Goal: Task Accomplishment & Management: Complete application form

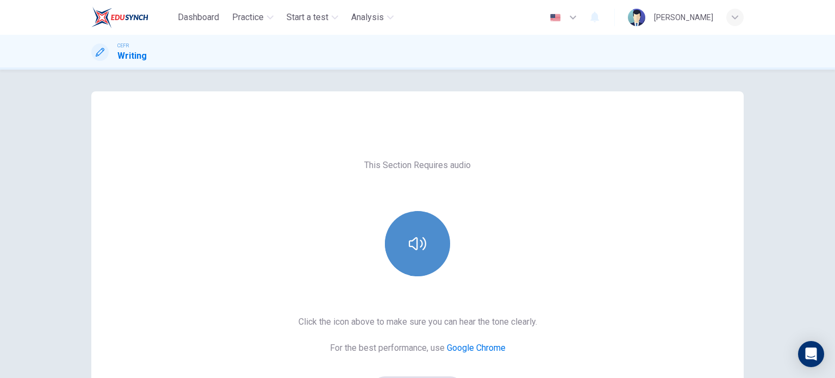
click at [428, 260] on button "button" at bounding box center [417, 243] width 65 height 65
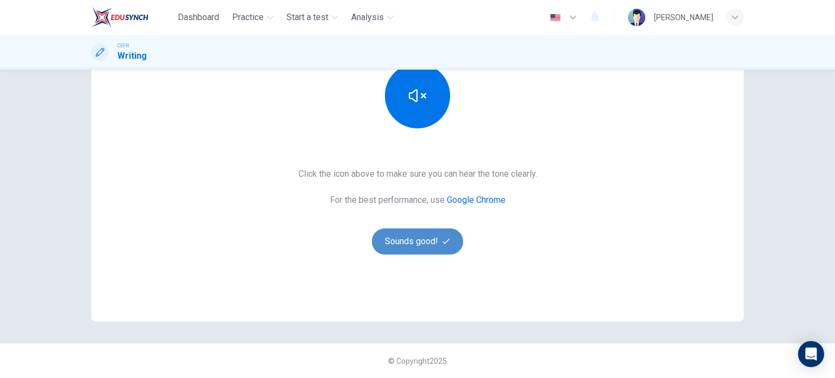
click at [428, 244] on button "Sounds good!" at bounding box center [417, 241] width 91 height 26
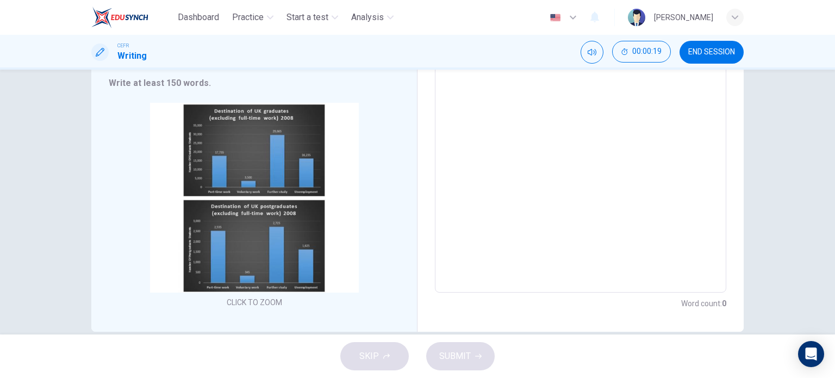
scroll to position [174, 0]
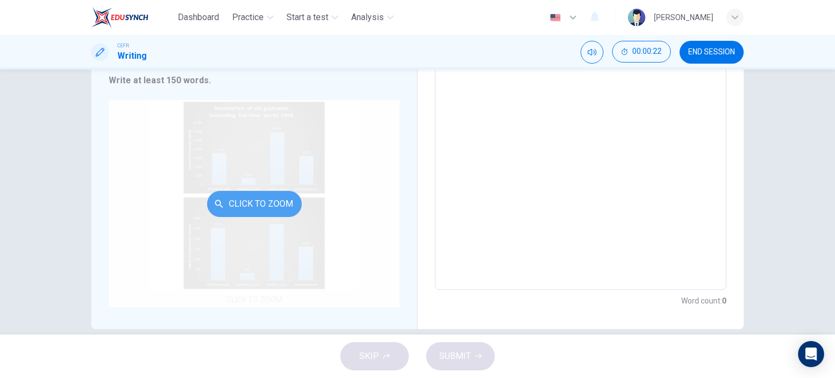
click at [241, 191] on button "Click to Zoom" at bounding box center [254, 204] width 95 height 26
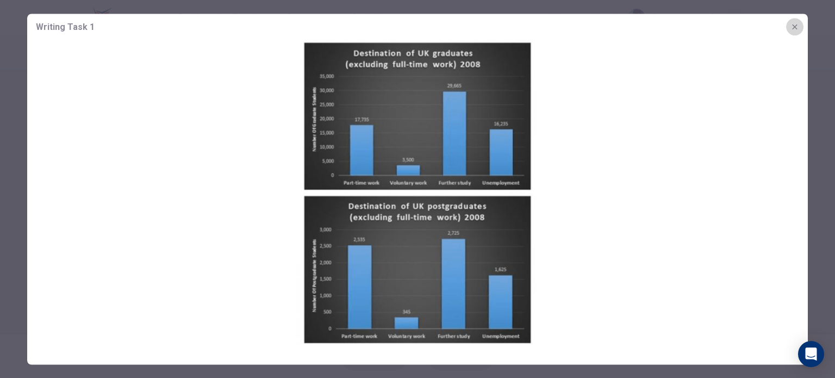
click at [795, 21] on button "button" at bounding box center [794, 26] width 17 height 17
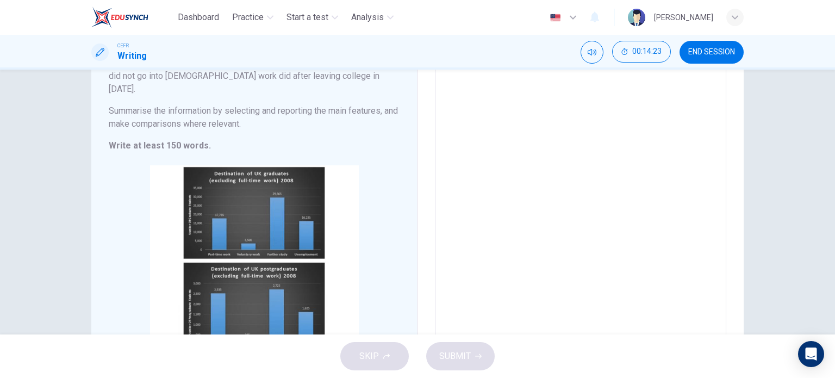
scroll to position [122, 0]
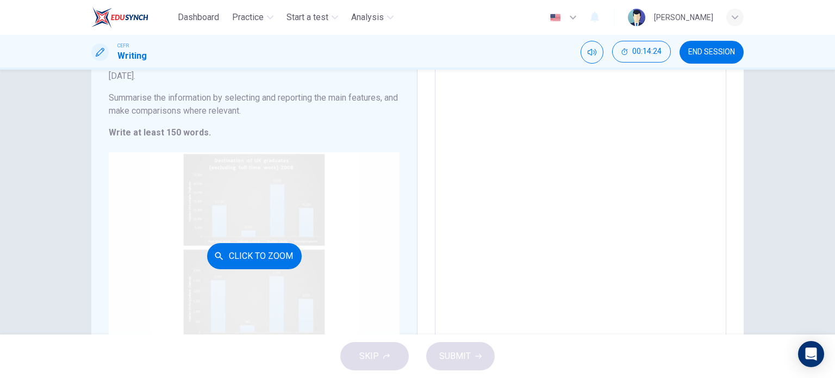
click at [254, 243] on button "Click to Zoom" at bounding box center [254, 256] width 95 height 26
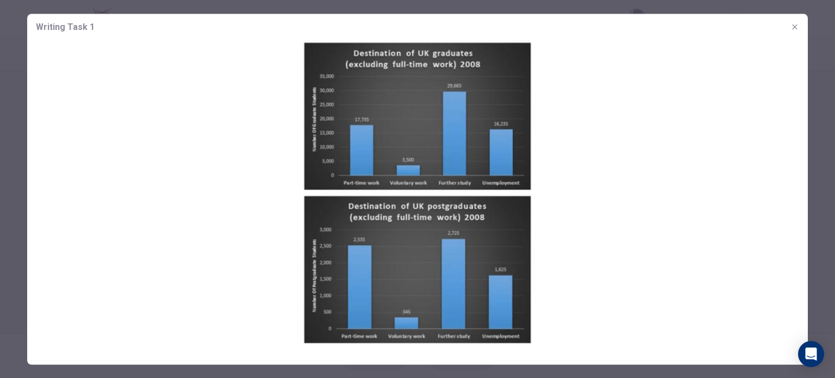
click at [411, 80] on img at bounding box center [417, 192] width 780 height 304
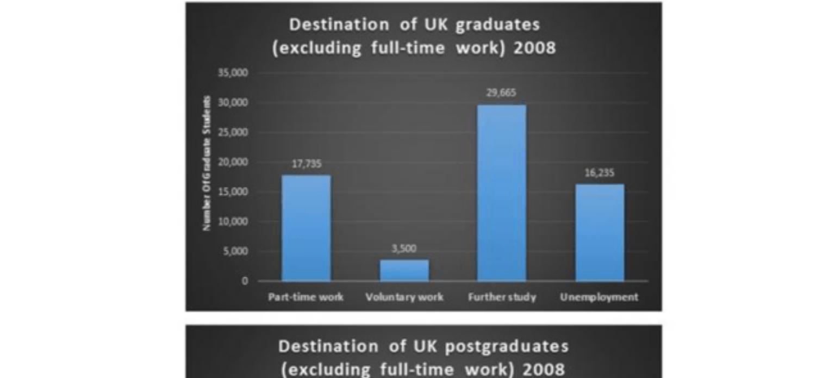
click at [411, 79] on img at bounding box center [417, 192] width 780 height 304
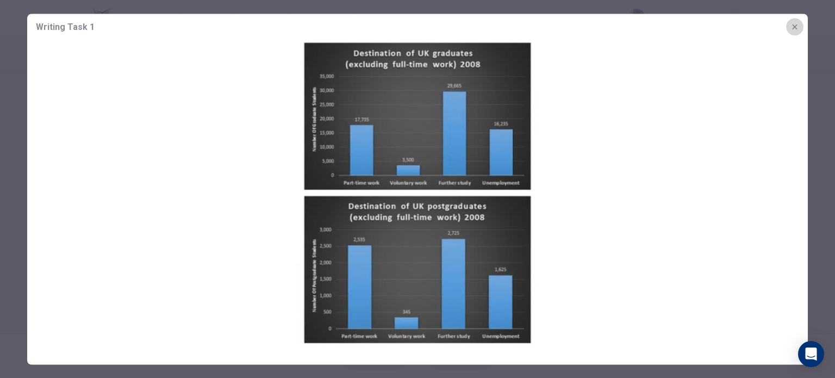
click at [798, 26] on icon "button" at bounding box center [794, 26] width 9 height 9
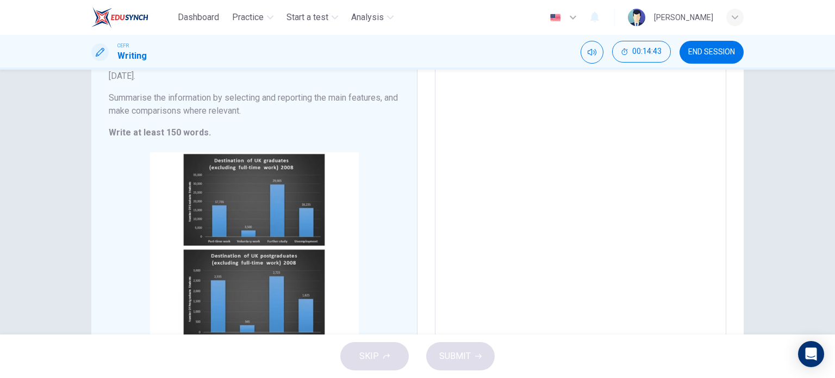
scroll to position [0, 0]
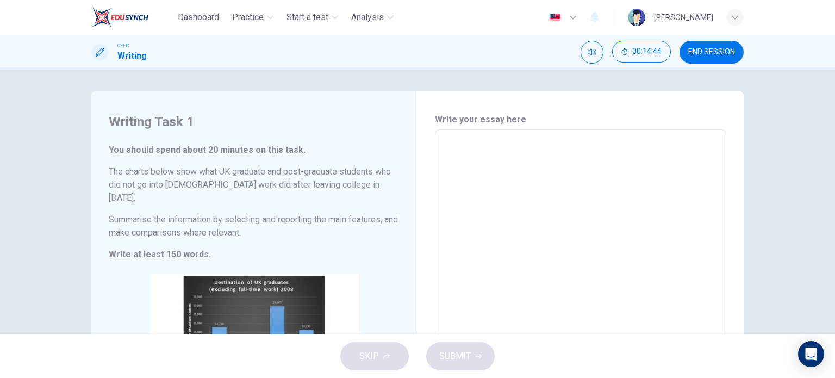
click at [497, 148] on textarea at bounding box center [580, 297] width 276 height 316
type textarea "jkgjk"
type textarea "x"
type textarea "jkgjkg"
type textarea "x"
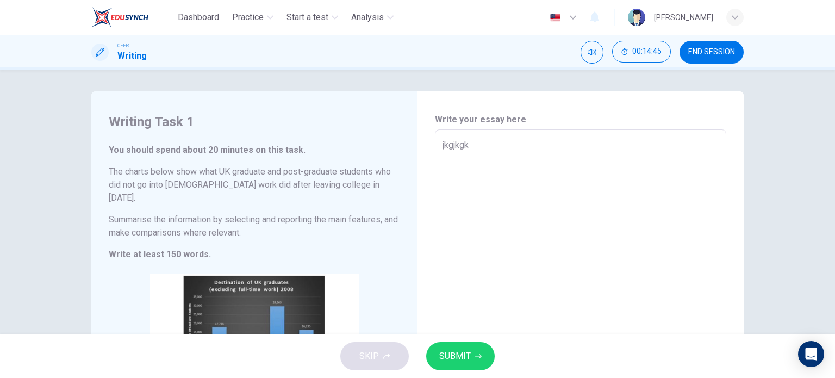
type textarea "jkgjkgkh"
type textarea "x"
type textarea "jkgjkgkhg"
type textarea "x"
type textarea "jkgjkgkhgk"
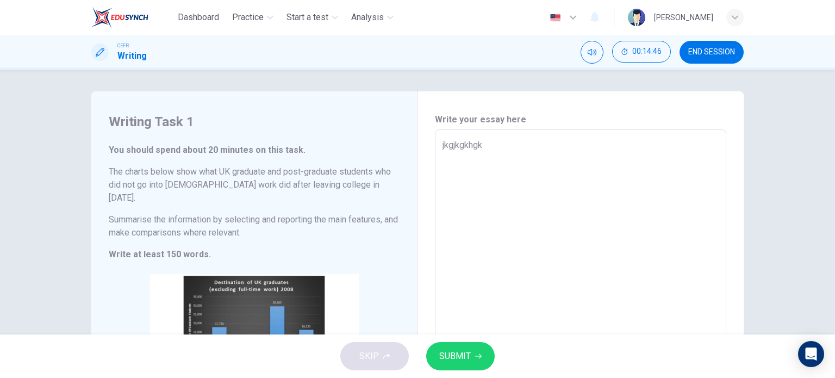
type textarea "x"
type textarea "jkgjkgkhgk"
click at [469, 365] on button "SUBMIT" at bounding box center [460, 356] width 68 height 28
type textarea "x"
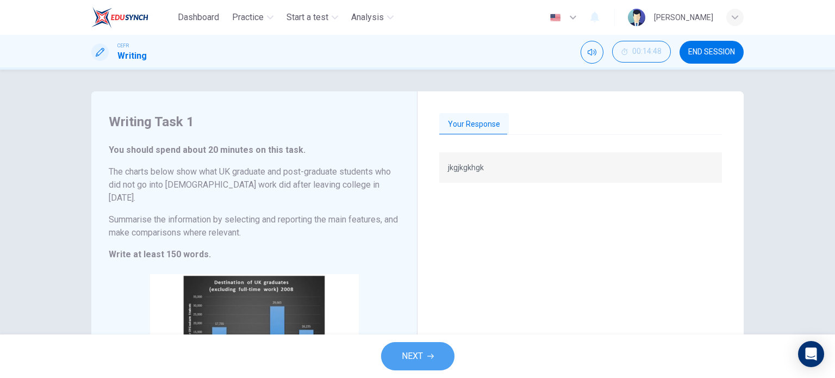
click at [423, 351] on button "NEXT" at bounding box center [417, 356] width 73 height 28
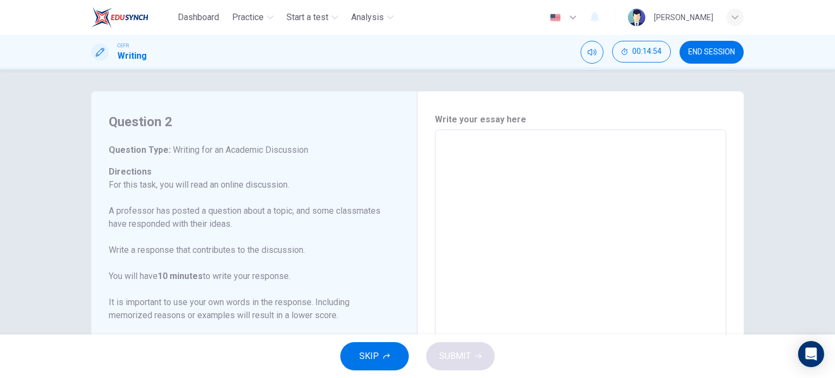
click at [483, 167] on textarea at bounding box center [580, 311] width 276 height 345
type textarea "a"
type textarea "x"
type textarea "aa"
type textarea "x"
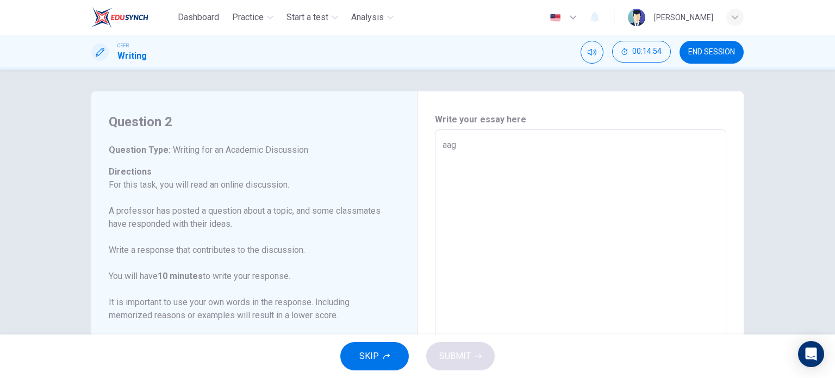
type textarea "aagd"
type textarea "x"
type textarea "aagdha"
type textarea "x"
type textarea "aagdhagf"
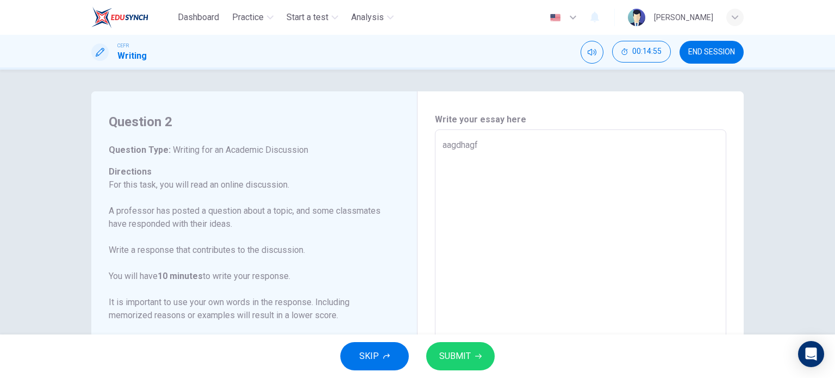
type textarea "x"
type textarea "aagdhagf"
click at [453, 358] on span "SUBMIT" at bounding box center [455, 355] width 32 height 15
type textarea "x"
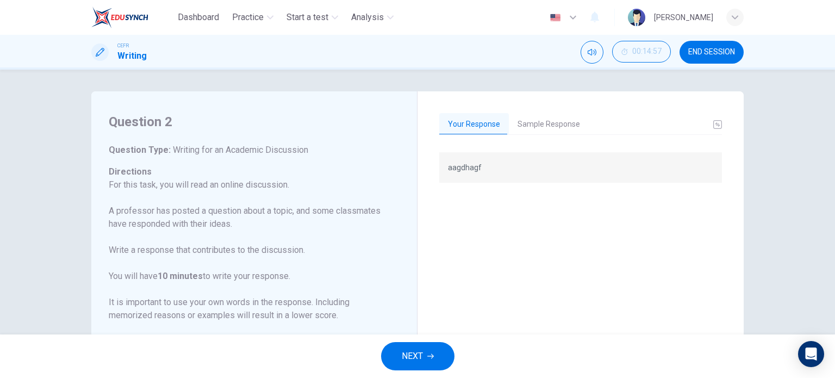
click at [547, 116] on button "Sample Response" at bounding box center [549, 124] width 80 height 23
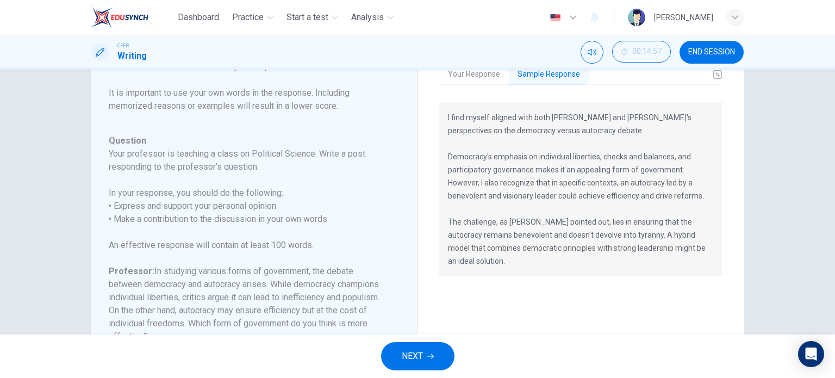
scroll to position [49, 0]
click at [409, 351] on span "NEXT" at bounding box center [412, 355] width 21 height 15
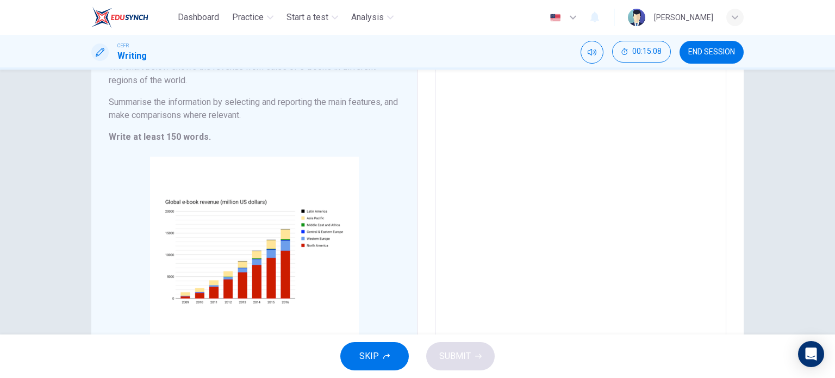
scroll to position [91, 0]
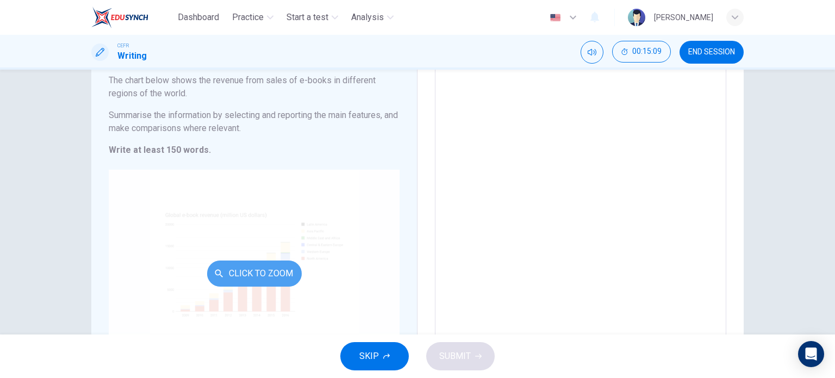
click at [249, 268] on button "Click to Zoom" at bounding box center [254, 273] width 95 height 26
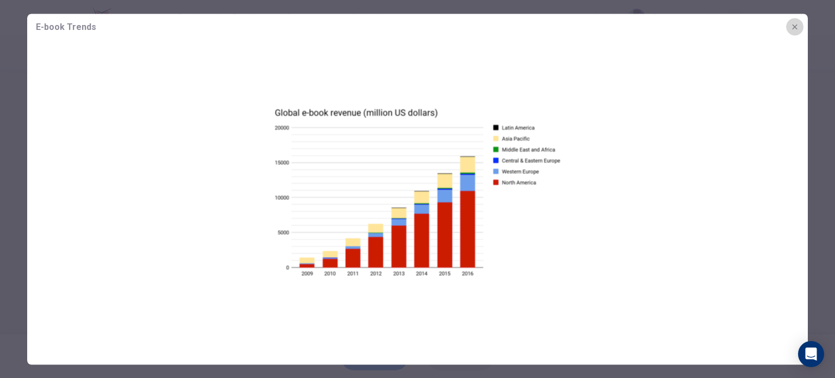
click at [796, 28] on icon "button" at bounding box center [794, 26] width 5 height 5
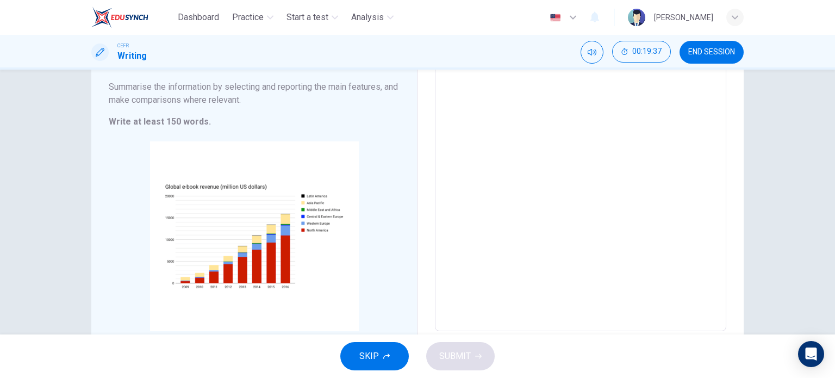
scroll to position [0, 0]
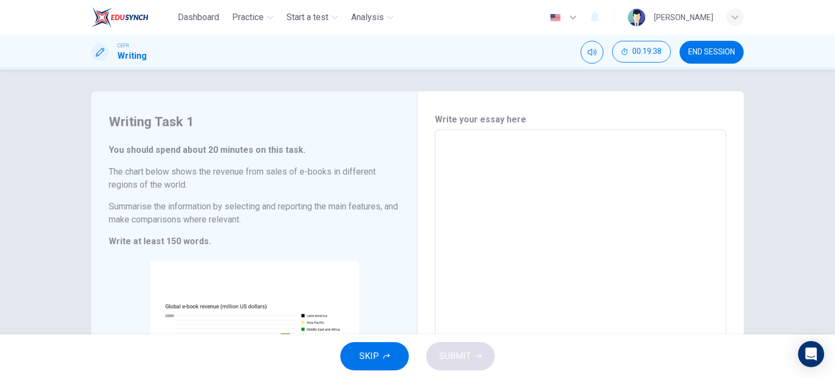
click at [472, 148] on textarea at bounding box center [580, 290] width 276 height 303
type textarea "T"
type textarea "x"
type textarea "Th"
type textarea "x"
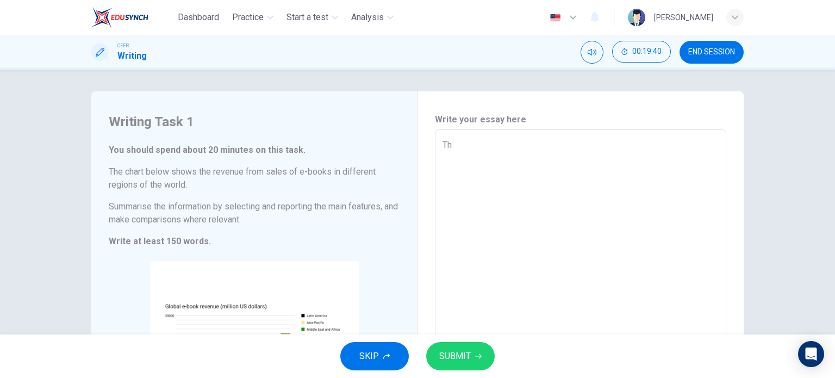
type textarea "The"
type textarea "x"
type textarea "The"
type textarea "x"
type textarea "The g"
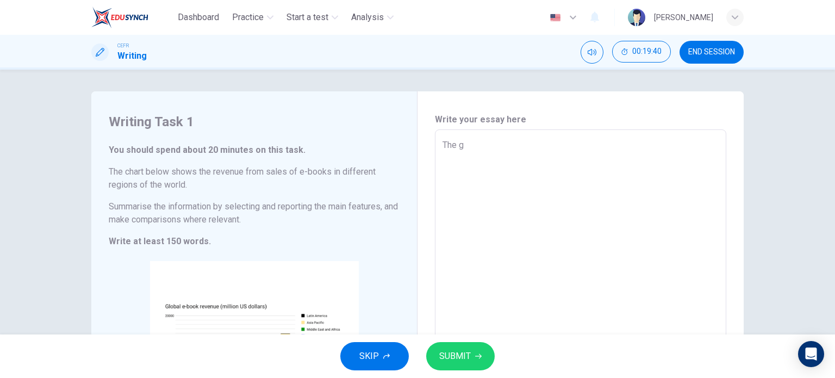
type textarea "x"
type textarea "The gr"
type textarea "x"
type textarea "The gra"
type textarea "x"
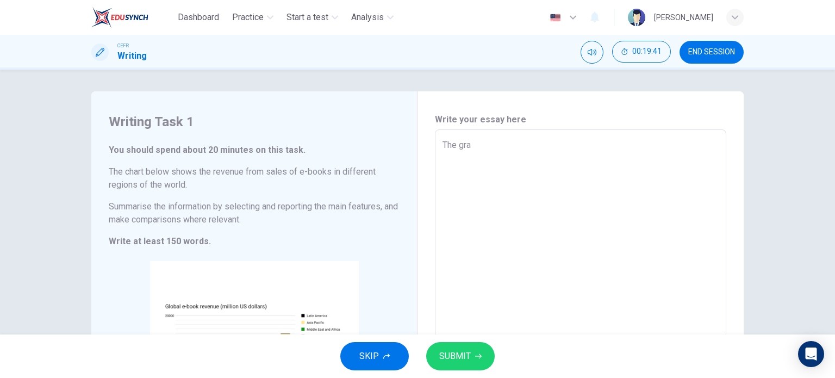
type textarea "The grao"
type textarea "x"
type textarea "The graog"
type textarea "x"
type textarea "The graog"
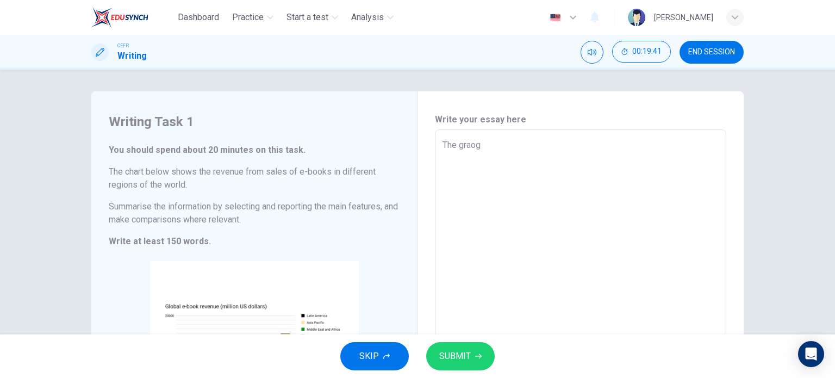
type textarea "x"
type textarea "The graog"
type textarea "x"
type textarea "The grao"
type textarea "x"
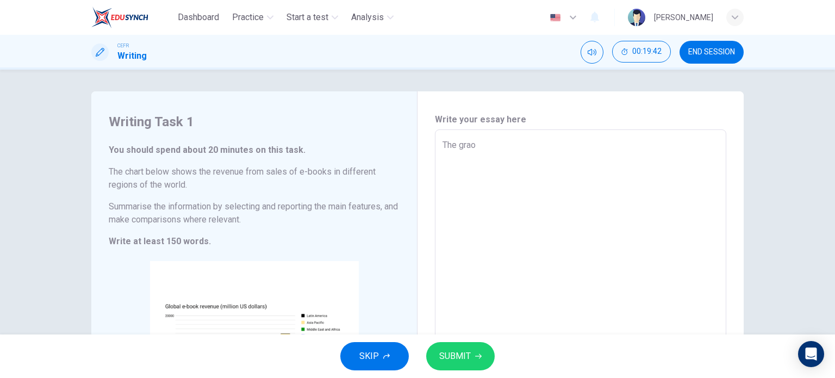
type textarea "The gra"
type textarea "x"
type textarea "The grap"
type textarea "x"
type textarea "The graph"
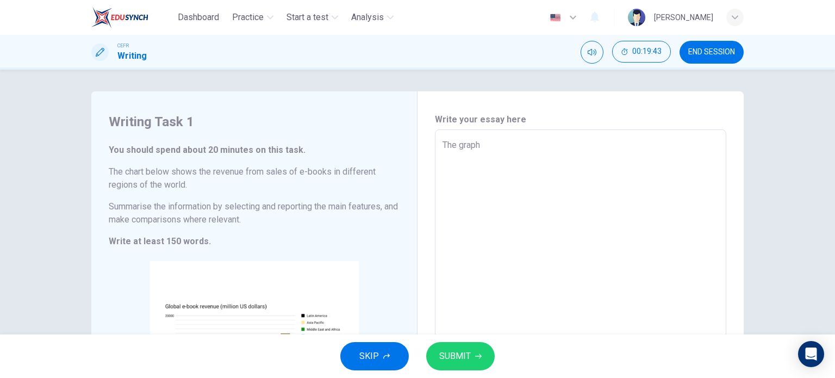
type textarea "x"
type textarea "The graph"
type textarea "x"
type textarea "The graph i"
type textarea "x"
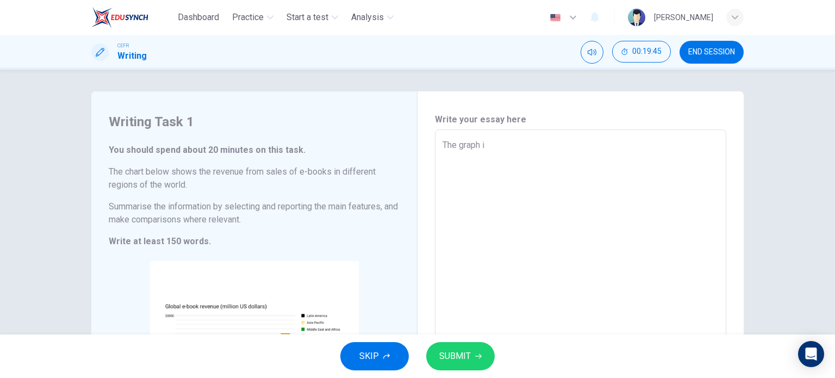
type textarea "The graph il"
type textarea "x"
type textarea "The graph ill"
type textarea "x"
type textarea "The graph illu"
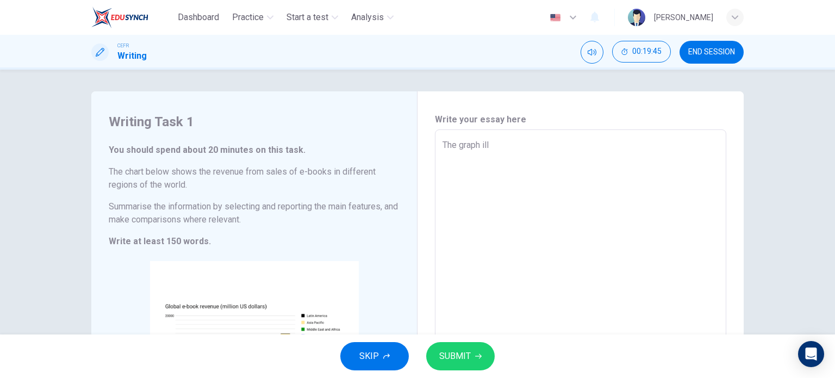
type textarea "x"
type textarea "The graph illus"
type textarea "x"
type textarea "The graph illust"
type textarea "x"
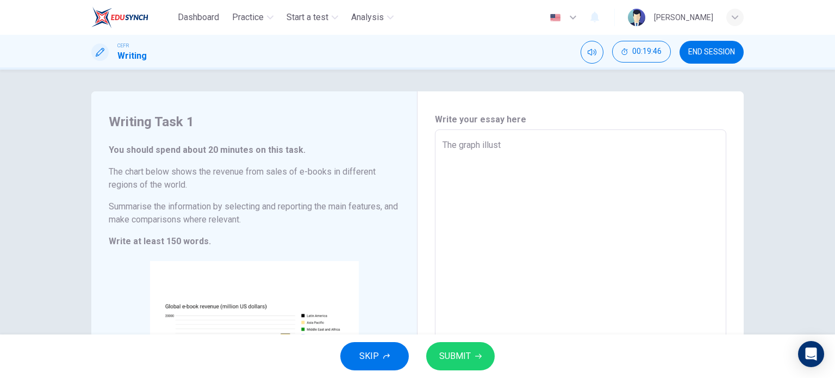
type textarea "The graph illustr"
type textarea "x"
type textarea "The graph illustra"
type textarea "x"
type textarea "The graph illustrate"
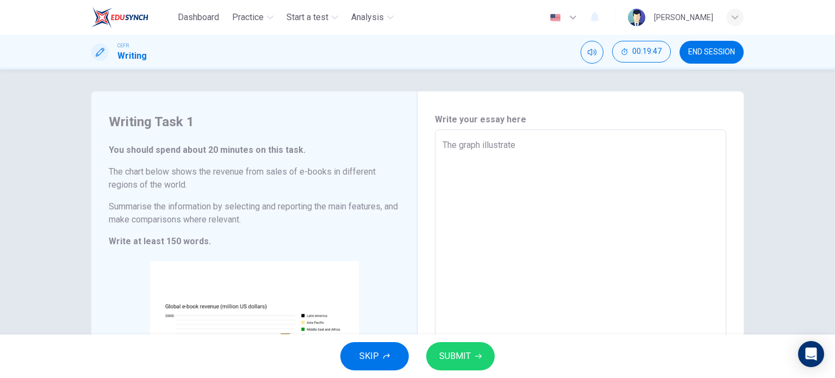
type textarea "x"
type textarea "The graph illustrates"
type textarea "x"
type textarea "The graph illustrates"
type textarea "x"
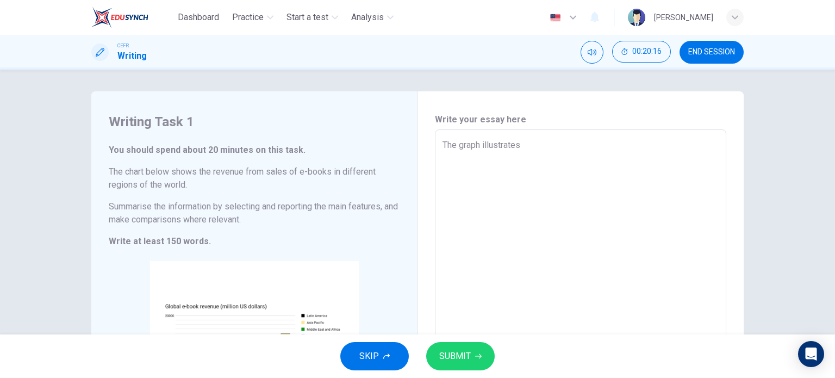
type textarea "The graph illustrates g"
type textarea "x"
type textarea "The graph illustrates go"
type textarea "x"
type textarea "The graph illustrates gol"
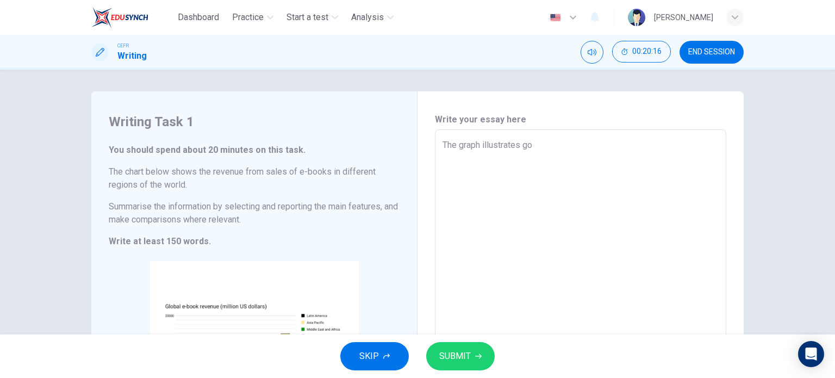
type textarea "x"
type textarea "The graph illustrates golb"
type textarea "x"
type textarea "The graph illustrates [PERSON_NAME]"
type textarea "x"
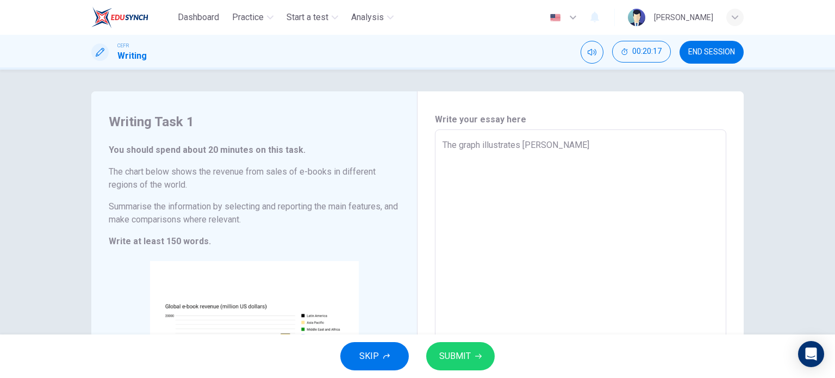
type textarea "The graph illustrates golb"
type textarea "x"
type textarea "The graph illustrates go"
type textarea "x"
type textarea "The graph illustrates g"
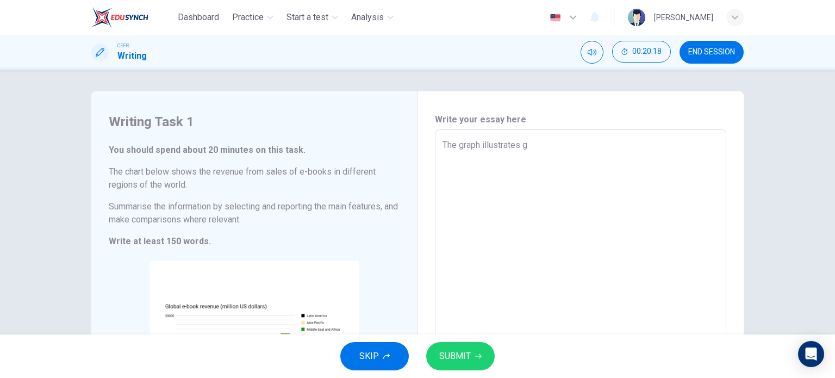
type textarea "x"
type textarea "The graph illustrates gl"
type textarea "x"
type textarea "The graph illustrates glo"
type textarea "x"
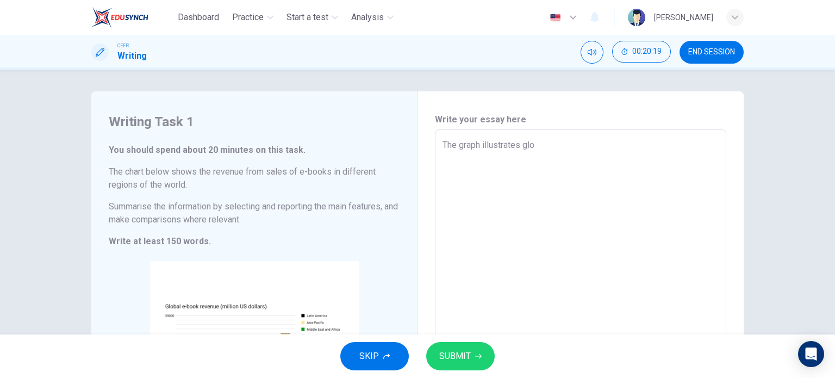
type textarea "The graph illustrates glob"
type textarea "x"
type textarea "The graph illustrates globa"
type textarea "x"
type textarea "The graph illustrates global"
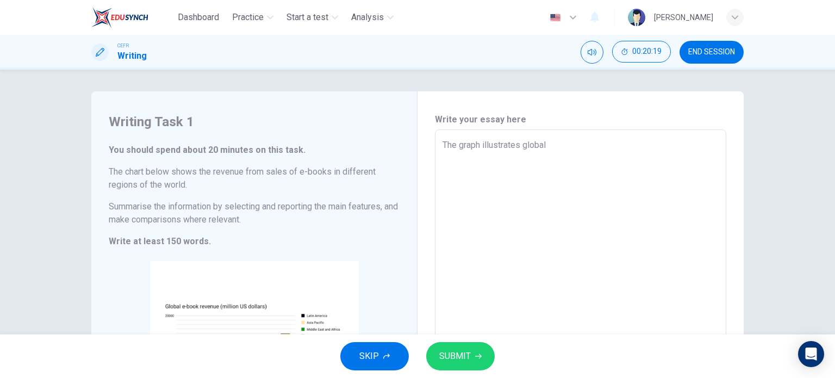
type textarea "x"
type textarea "The graph illustrates global"
type textarea "x"
type textarea "The graph illustrates global e"
type textarea "x"
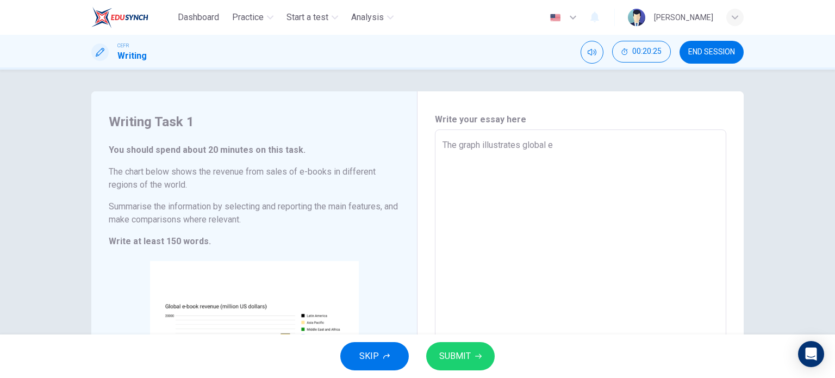
type textarea "The graph illustrates global e-"
type textarea "x"
type textarea "The graph illustrates global e-b"
type textarea "x"
type textarea "The graph illustrates global e-bo"
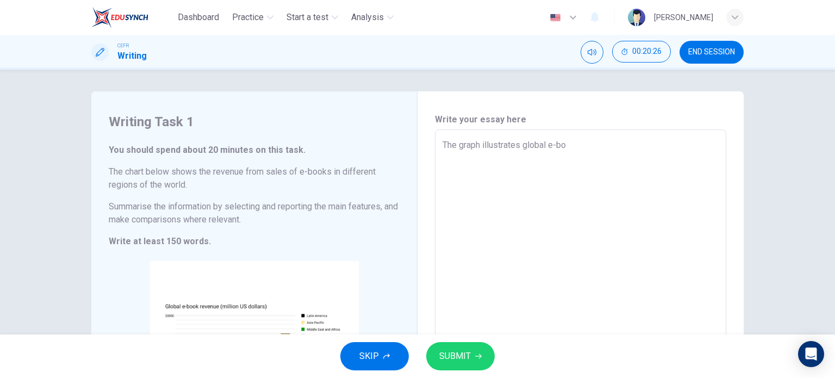
type textarea "x"
type textarea "The graph illustrates global e-boo"
type textarea "x"
type textarea "The graph illustrates global e-book"
type textarea "x"
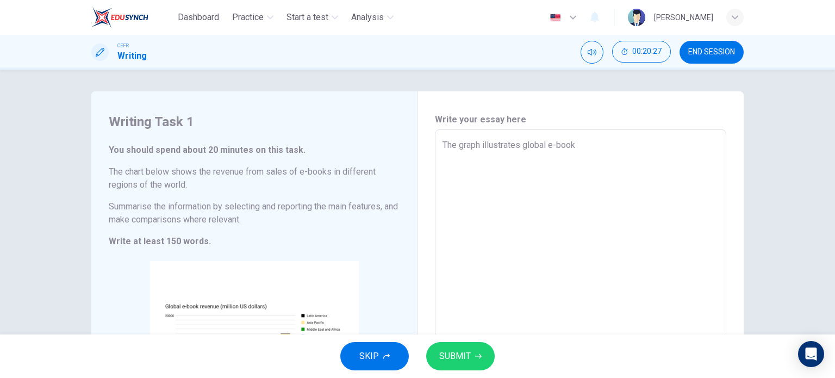
type textarea "The graph illustrates global e-books"
type textarea "x"
type textarea "The graph illustrates global e-book"
type textarea "x"
type textarea "The graph illustrates global e-book r"
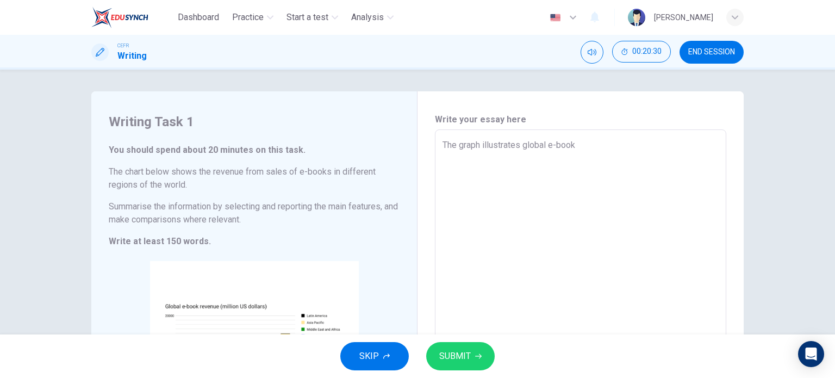
type textarea "x"
type textarea "The graph illustrates global e-book re"
type textarea "x"
type textarea "The graph illustrates global e-book reve"
type textarea "x"
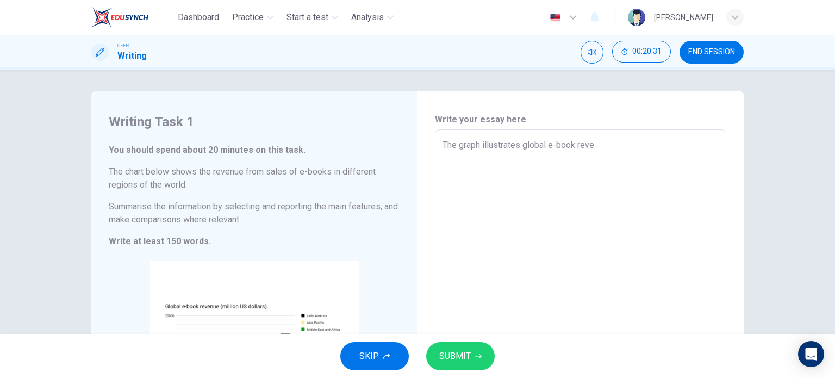
type textarea "The graph illustrates global e-book reven"
type textarea "x"
type textarea "The graph illustrates global e-book revenu"
type textarea "x"
type textarea "The graph illustrates global e-book revenue"
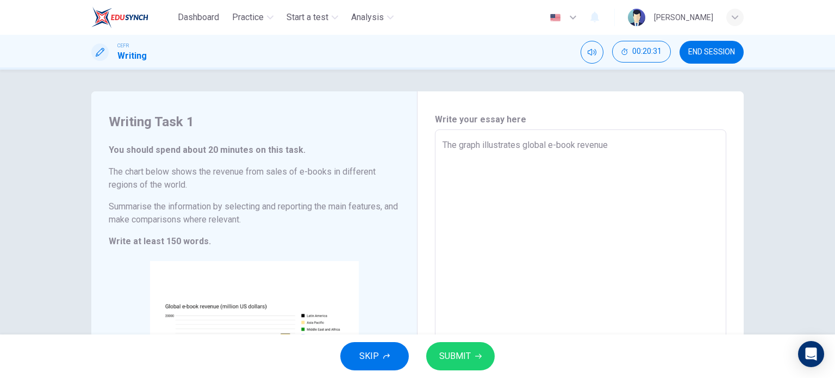
type textarea "x"
type textarea "The graph illustrates global e-book revenue"
type textarea "x"
type textarea "The graph illustrates global e-book revenue in"
type textarea "x"
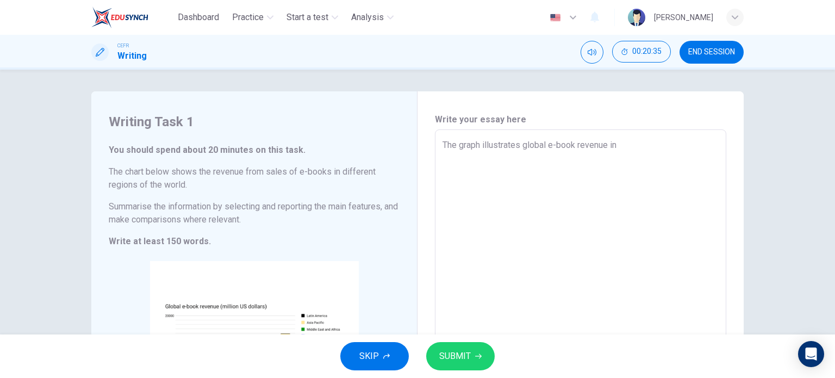
type textarea "The graph illustrates global e-book revenue in"
type textarea "x"
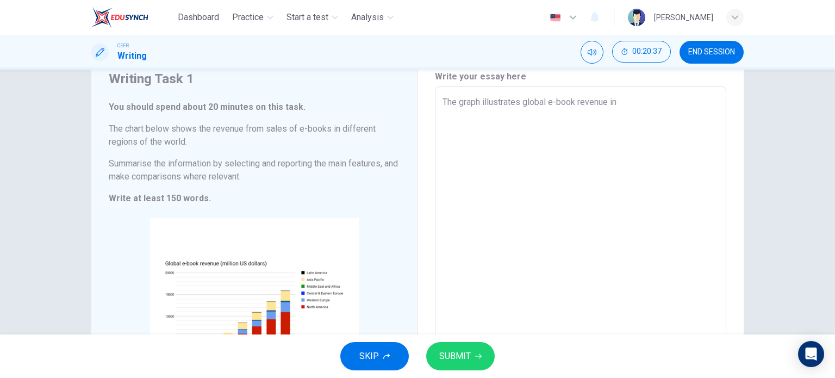
scroll to position [43, 0]
type textarea "The graph illustrates global e-book revenue in d"
type textarea "x"
type textarea "The graph illustrates global e-book revenue in di"
type textarea "x"
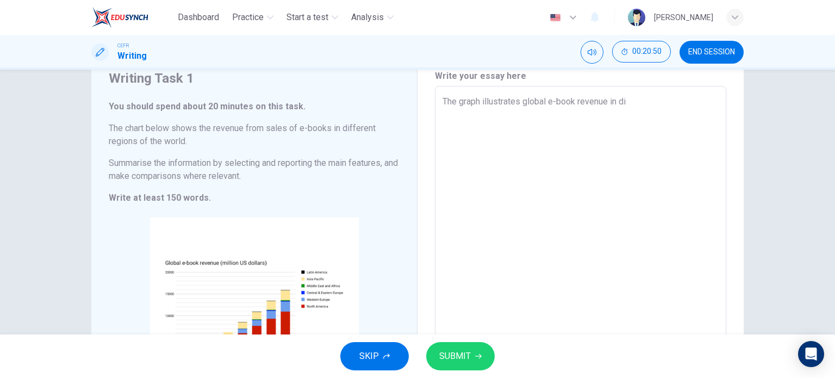
type textarea "The graph illustrates global e-book revenue in dif"
type textarea "x"
type textarea "The graph illustrates global e-book revenue in diff"
type textarea "x"
type textarea "The graph illustrates global e-book revenue in diffe"
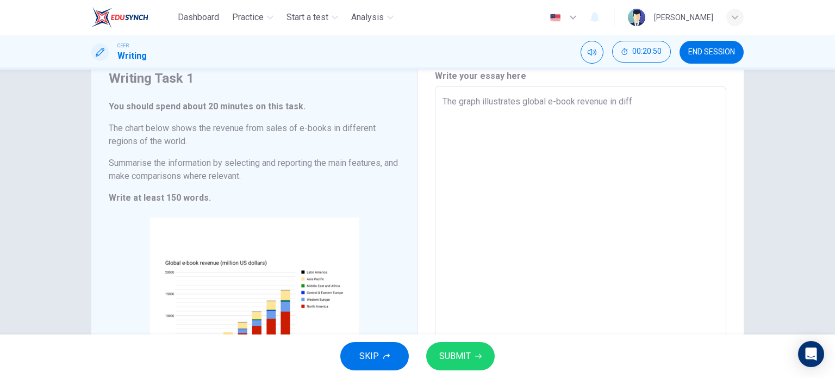
type textarea "x"
type textarea "The graph illustrates global e-book revenue in differ"
type textarea "x"
type textarea "The graph illustrates global e-book revenue in differe"
type textarea "x"
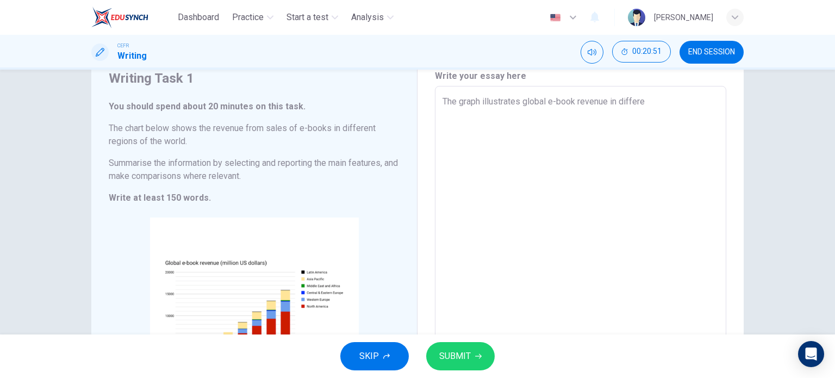
type textarea "The graph illustrates global e-book revenue in differen"
type textarea "x"
type textarea "The graph illustrates global e-book revenue in different"
type textarea "x"
type textarea "The graph illustrates global e-book revenue in different"
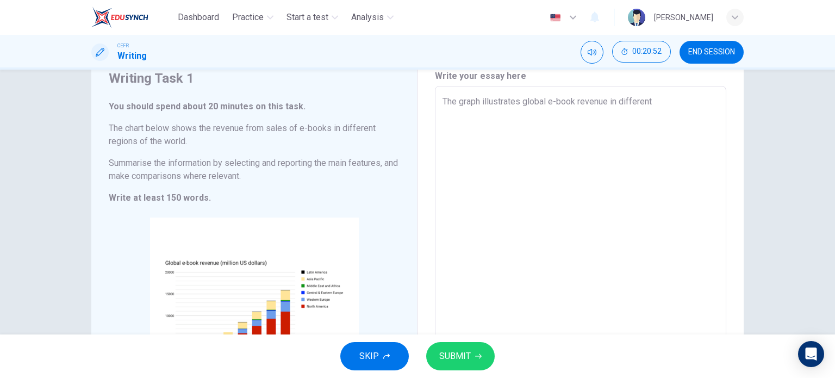
type textarea "x"
type textarea "The graph illustrates global e-book revenue in different r"
type textarea "x"
type textarea "The graph illustrates global e-book revenue in different re"
type textarea "x"
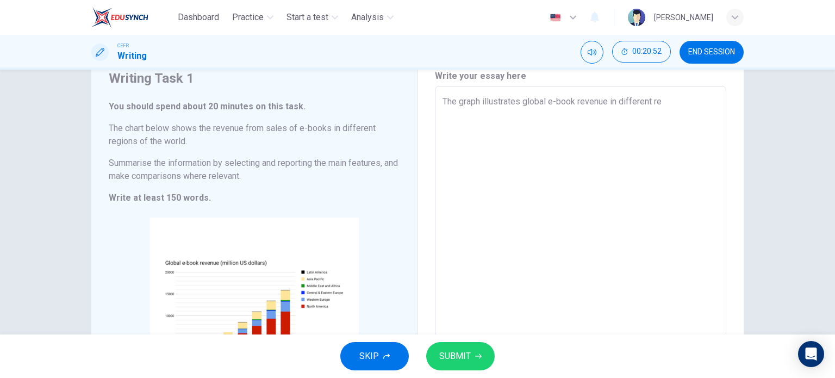
type textarea "The graph illustrates global e-book revenue in different reg"
type textarea "x"
type textarea "The graph illustrates global e-book revenue in different regi"
type textarea "x"
type textarea "The graph illustrates global e-book revenue in different regio"
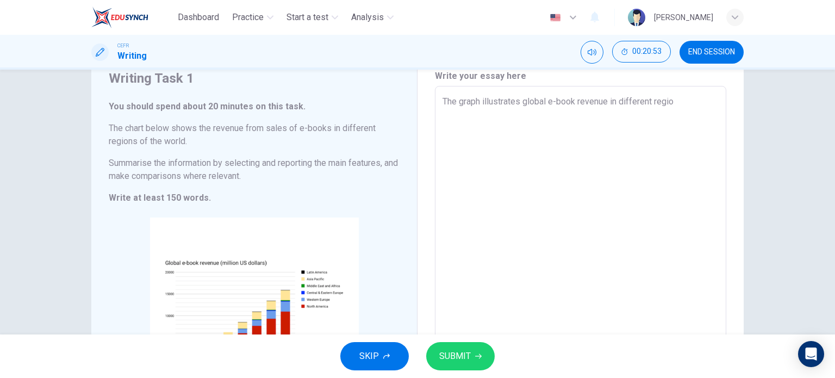
type textarea "x"
type textarea "The graph illustrates global e-book revenue in different region"
type textarea "x"
type textarea "The graph illustrates global e-book revenue in different regiona"
type textarea "x"
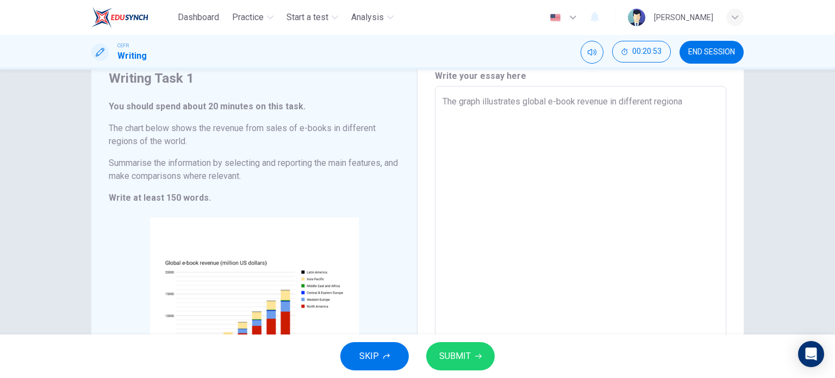
type textarea "The graph illustrates global e-book revenue in different regional"
type textarea "x"
type textarea "The graph illustrates global e-book revenue in different regiona"
type textarea "x"
type textarea "The graph illustrates global e-book revenue in different regions"
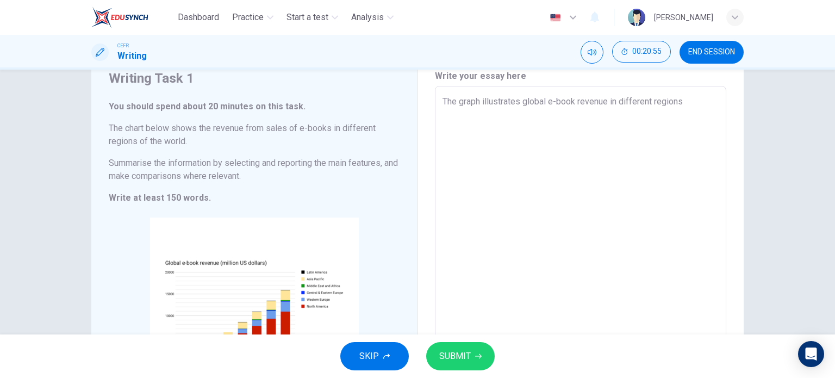
type textarea "x"
type textarea "The graph illustrates global e-book revenue in different regions"
type textarea "x"
type textarea "The graph illustrates global e-book revenue in different regions o"
type textarea "x"
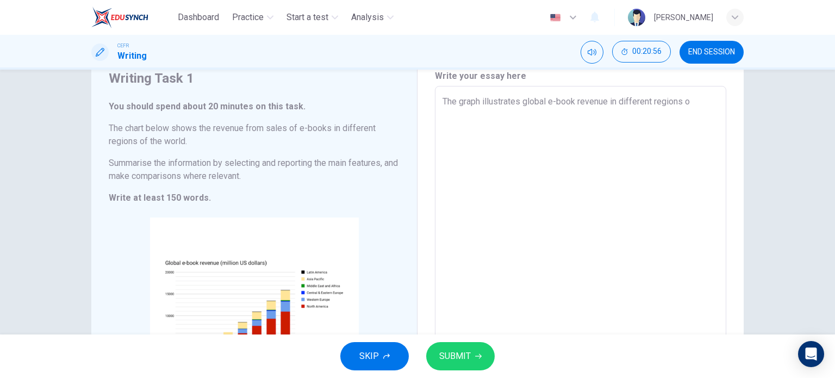
type textarea "The graph illustrates global e-book revenue in different regions of"
type textarea "x"
type textarea "The graph illustrates global e-book revenue in different regions of"
type textarea "x"
type textarea "The graph illustrates global e-book revenue in different regions of t"
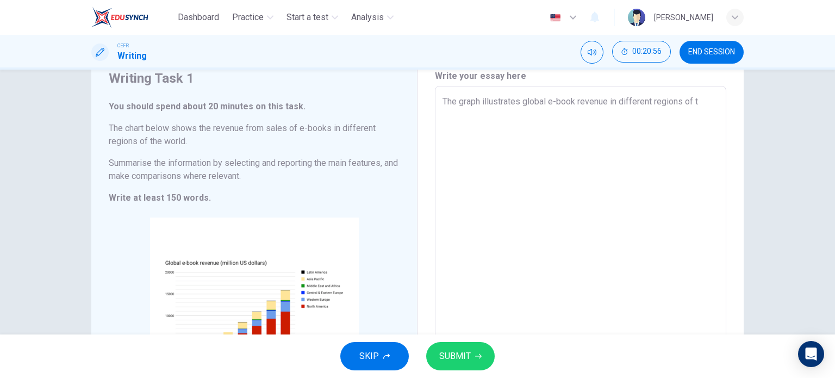
type textarea "x"
type textarea "The graph illustrates global e-book revenue in different regions of th"
type textarea "x"
type textarea "The graph illustrates global e-book revenue in different regions of the"
type textarea "x"
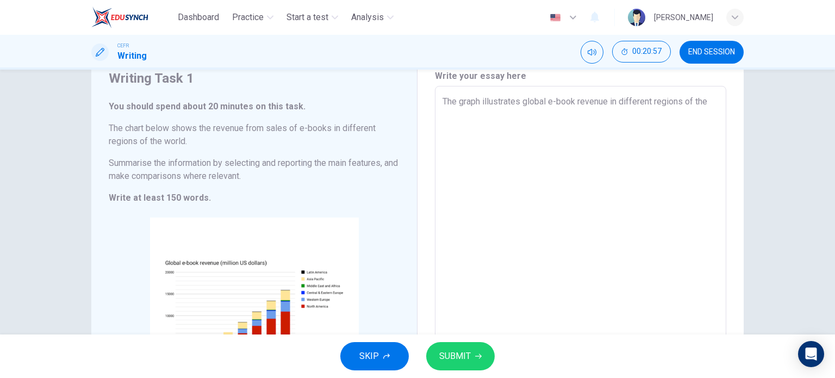
type textarea "The graph illustrates global e-book revenue in different regions of the"
type textarea "x"
type textarea "The graph illustrates global e-book revenue in different regions of the w"
type textarea "x"
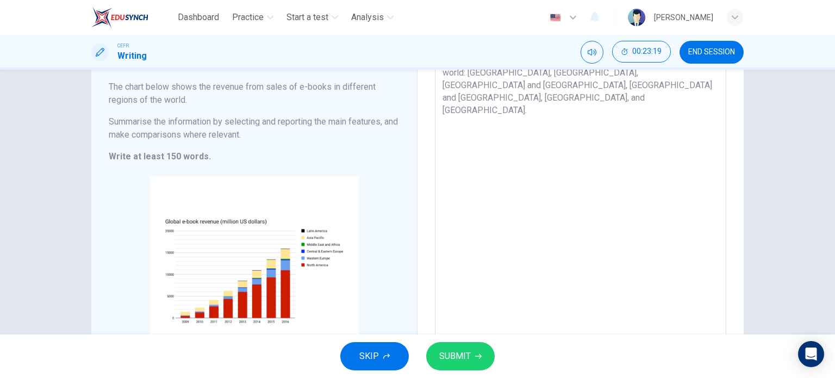
scroll to position [86, 0]
click at [670, 86] on textarea "The graph illustrates global e-book revenue in different regions of the world: …" at bounding box center [580, 204] width 276 height 303
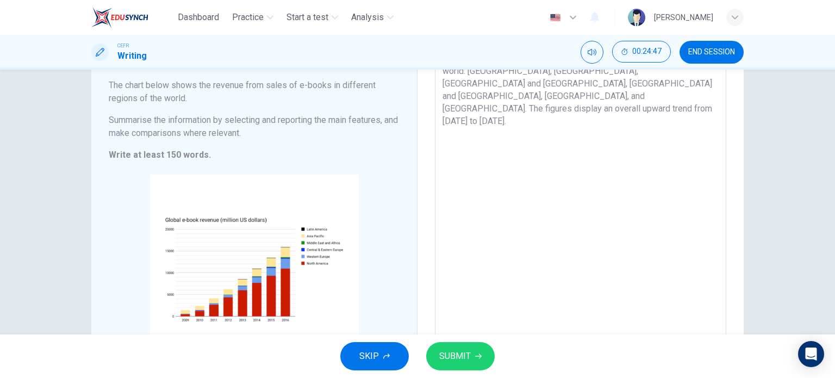
scroll to position [168, 0]
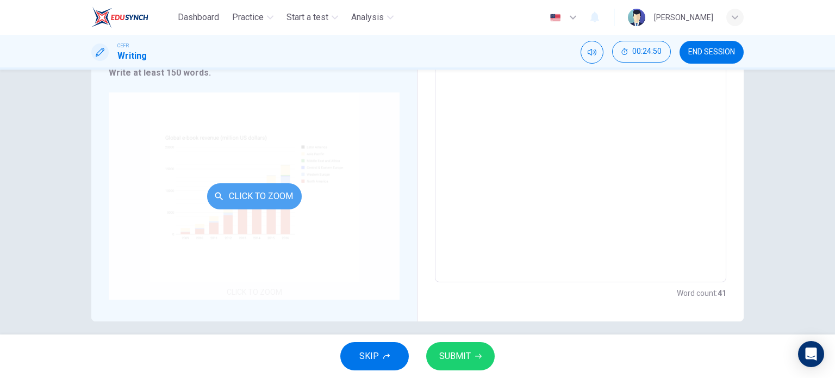
click at [269, 193] on button "Click to Zoom" at bounding box center [254, 196] width 95 height 26
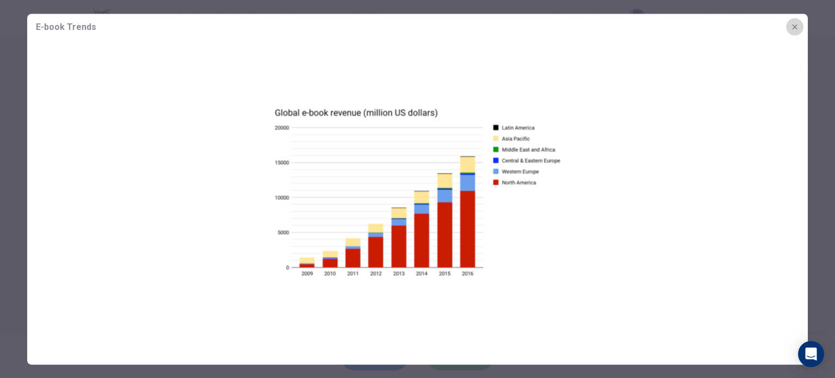
click at [797, 29] on icon "button" at bounding box center [794, 26] width 9 height 9
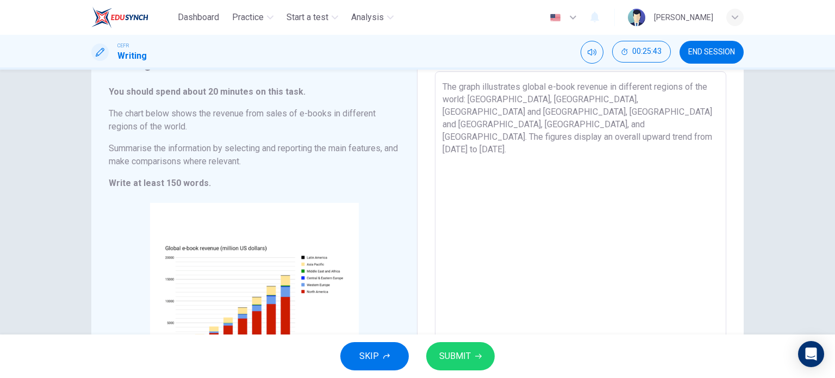
scroll to position [72, 0]
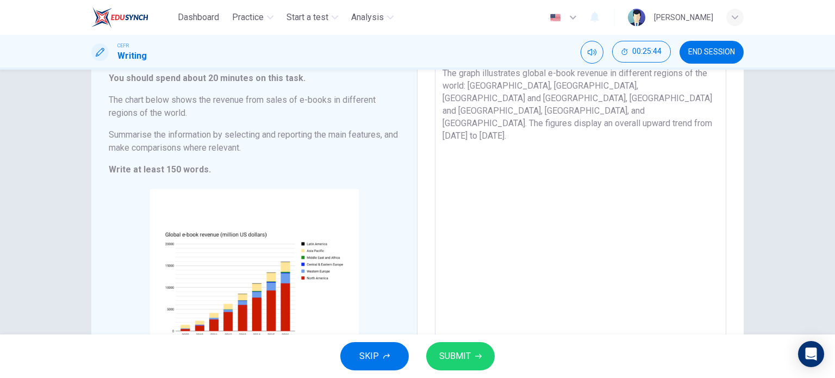
click at [640, 116] on textarea "The graph illustrates global e-book revenue in different regions of the world: …" at bounding box center [580, 218] width 276 height 303
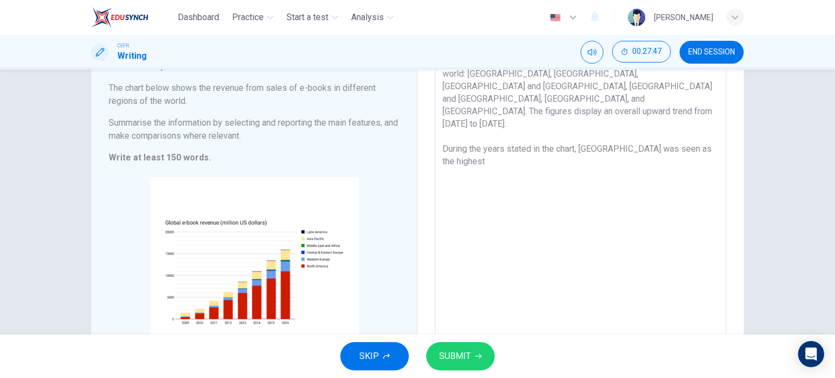
scroll to position [83, 0]
click at [586, 136] on textarea "The graph illustrates global e-book revenue in different regions of the world: …" at bounding box center [580, 207] width 276 height 303
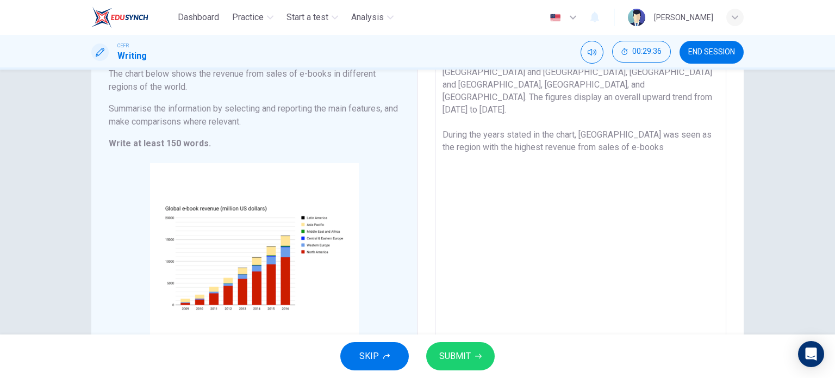
scroll to position [96, 0]
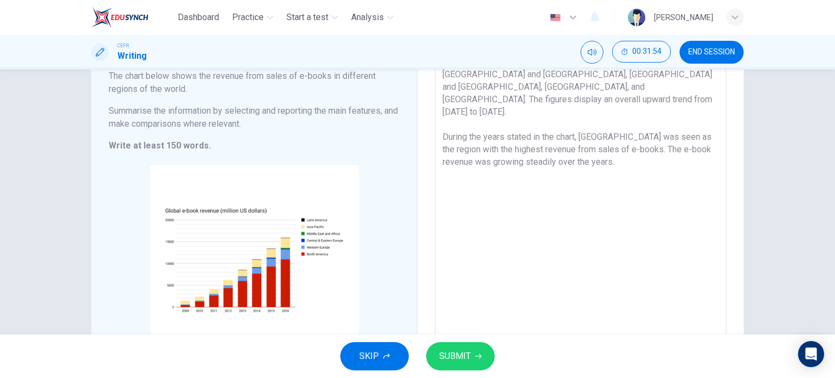
click at [478, 138] on textarea "The graph illustrates global e-book revenue in different regions of the world: …" at bounding box center [580, 194] width 276 height 303
click at [613, 137] on textarea "The graph illustrates global e-book revenue in different regions of the world: …" at bounding box center [580, 194] width 276 height 303
click at [522, 138] on textarea "The graph illustrates global e-book revenue in different regions of the world: …" at bounding box center [580, 194] width 276 height 303
click at [585, 141] on textarea "The graph illustrates global e-book revenue in different regions of the world: …" at bounding box center [580, 194] width 276 height 303
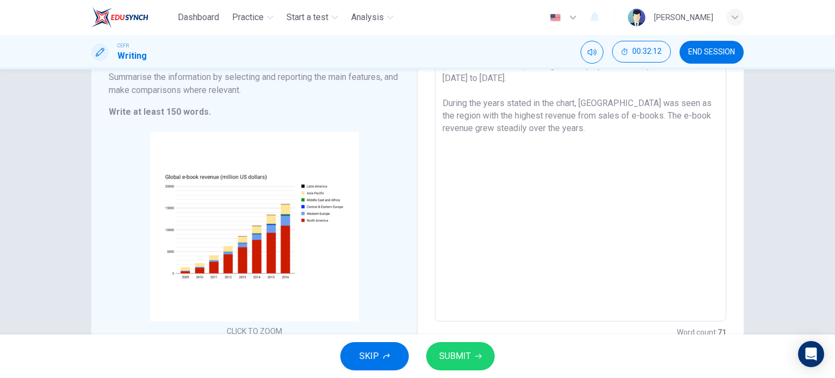
scroll to position [130, 0]
click at [578, 101] on textarea "The graph illustrates global e-book revenue in different regions of the world: …" at bounding box center [580, 160] width 276 height 303
click at [682, 103] on textarea "The graph illustrates global e-book revenue in different regions of the world: …" at bounding box center [580, 160] width 276 height 303
click at [471, 118] on textarea "The graph illustrates global e-book revenue in different regions of the world: …" at bounding box center [580, 160] width 276 height 303
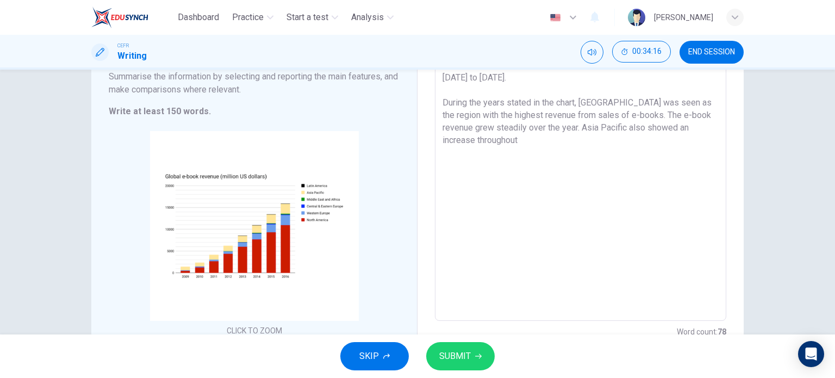
click at [519, 115] on textarea "The graph illustrates global e-book revenue in different regions of the world: …" at bounding box center [580, 160] width 276 height 303
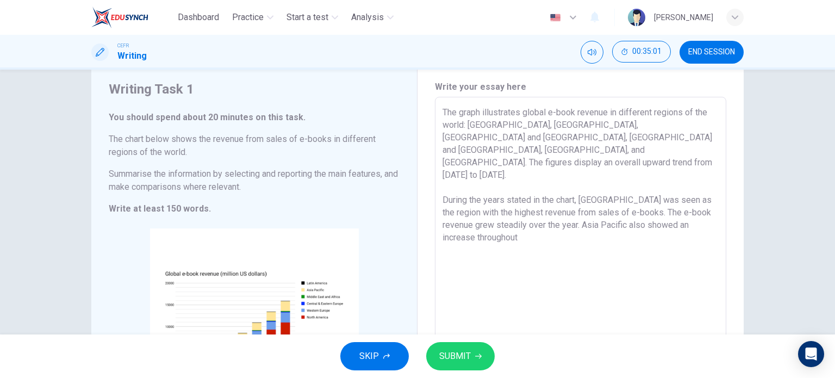
scroll to position [36, 0]
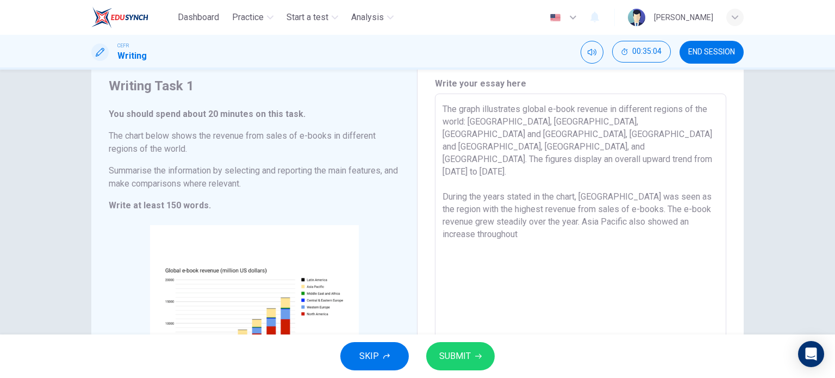
drag, startPoint x: 523, startPoint y: 215, endPoint x: 428, endPoint y: 108, distance: 142.8
click at [428, 108] on div "Write your essay here The graph illustrates global e-book revenue in different …" at bounding box center [580, 254] width 326 height 398
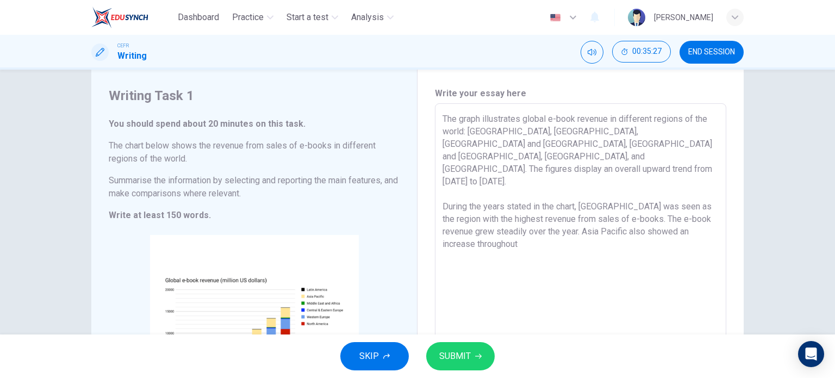
scroll to position [26, 0]
click at [463, 362] on span "SUBMIT" at bounding box center [455, 355] width 32 height 15
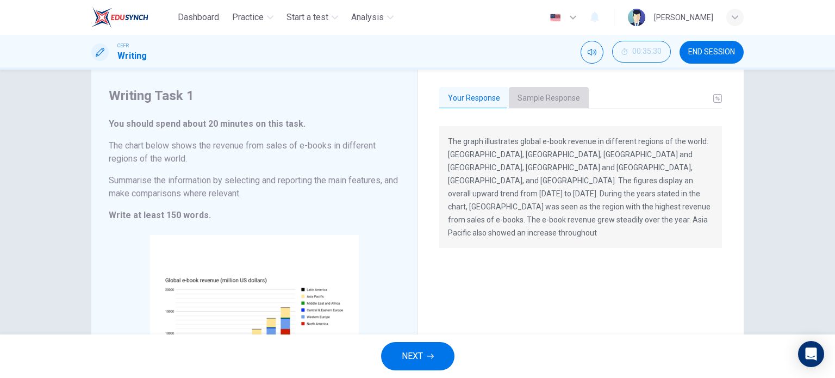
click at [565, 93] on button "Sample Response" at bounding box center [549, 98] width 80 height 23
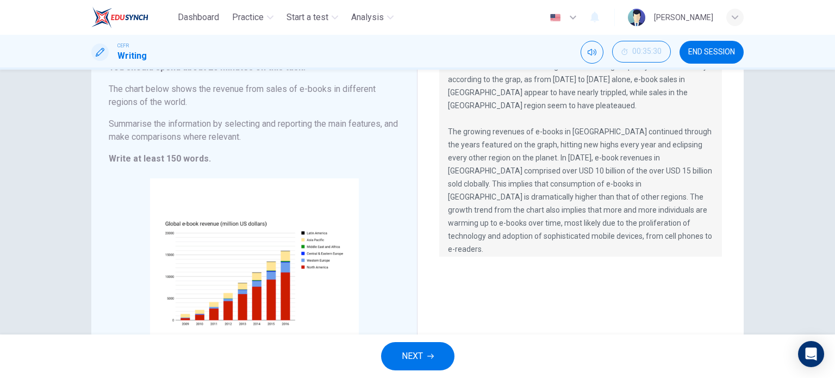
scroll to position [166, 0]
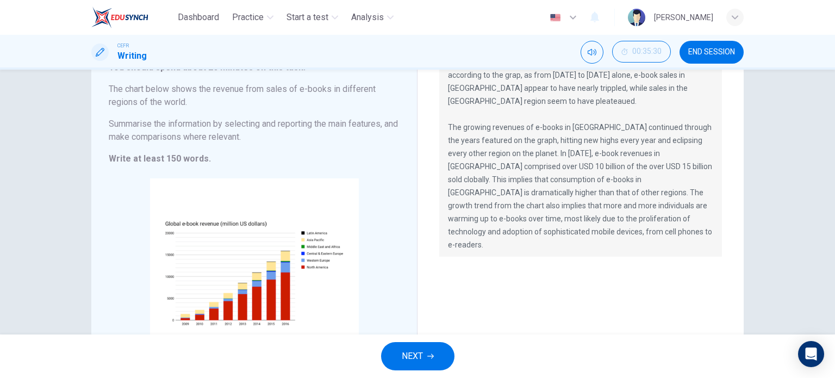
drag, startPoint x: 493, startPoint y: 99, endPoint x: 406, endPoint y: 10, distance: 124.5
click at [406, 10] on div "Dashboard Practice Start a test Analysis English en ​ [PERSON_NAME] CEFR Writin…" at bounding box center [417, 189] width 835 height 378
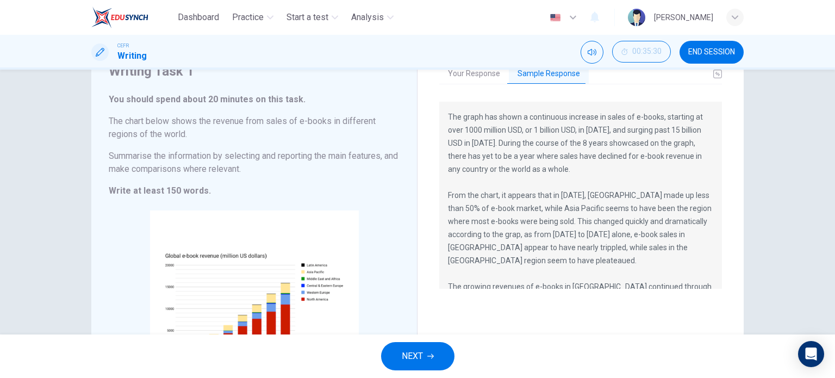
scroll to position [40, 0]
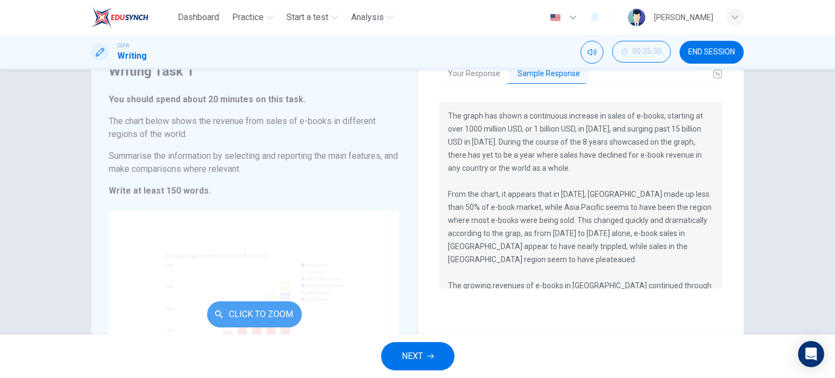
click at [247, 319] on button "Click to Zoom" at bounding box center [254, 314] width 95 height 26
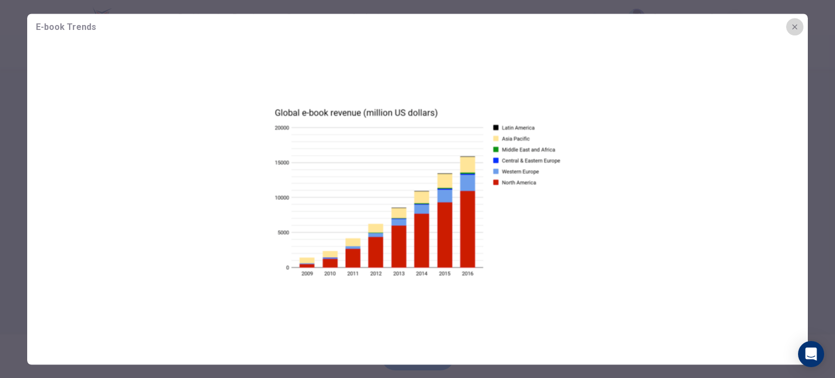
click at [801, 29] on button "button" at bounding box center [794, 26] width 17 height 17
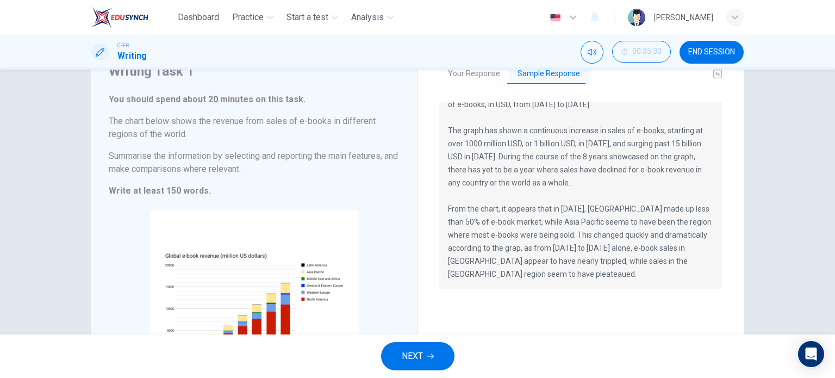
scroll to position [0, 0]
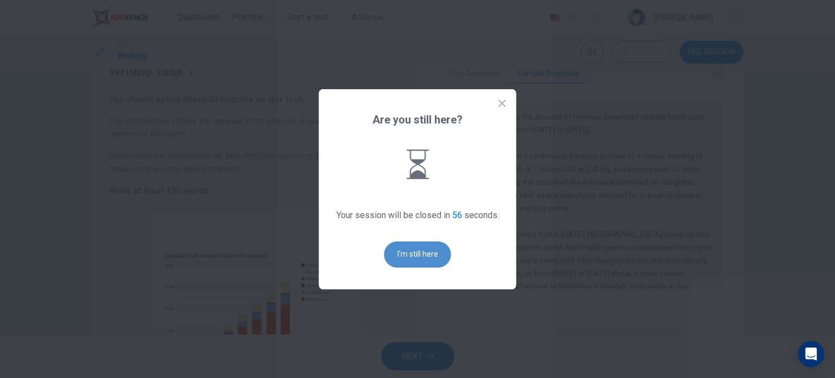
click at [422, 253] on button "I'm still here" at bounding box center [417, 254] width 67 height 26
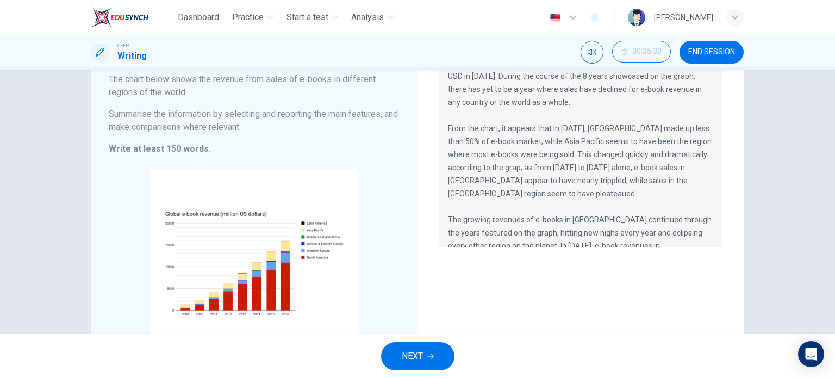
scroll to position [71, 0]
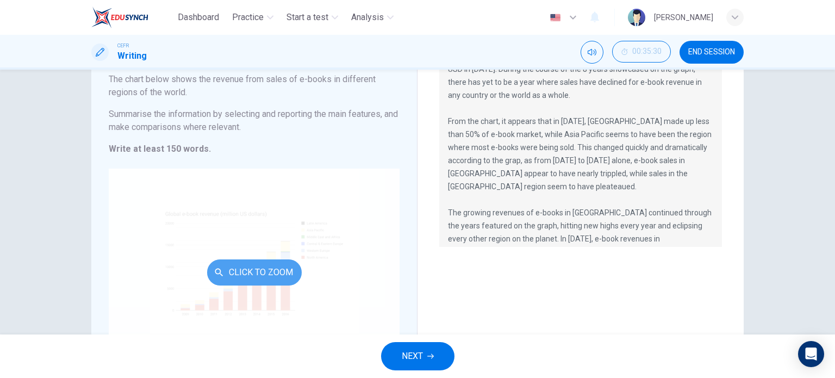
click at [267, 271] on button "Click to Zoom" at bounding box center [254, 272] width 95 height 26
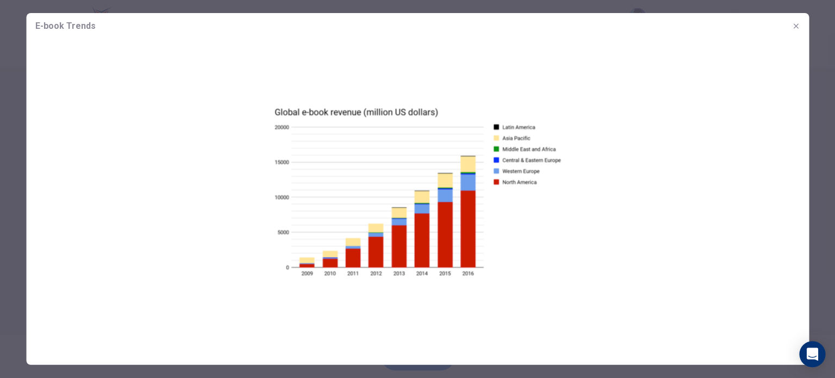
scroll to position [0, 0]
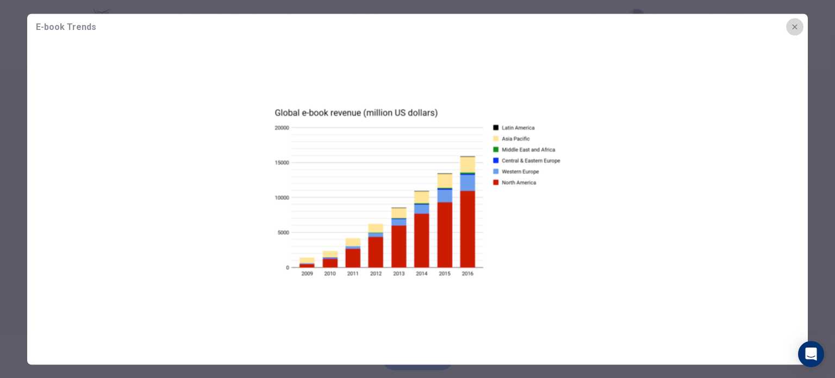
click at [793, 28] on icon "button" at bounding box center [794, 26] width 5 height 5
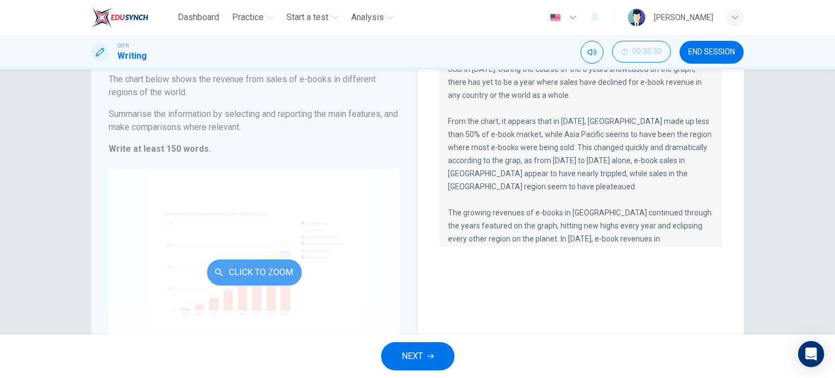
click at [281, 268] on button "Click to Zoom" at bounding box center [254, 272] width 95 height 26
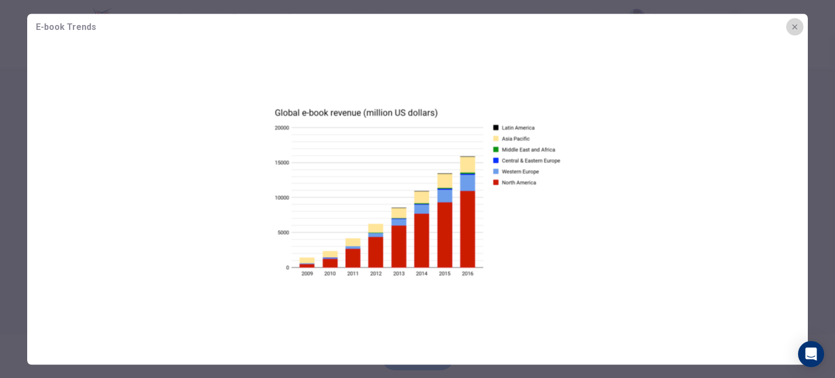
click at [793, 29] on icon "button" at bounding box center [794, 26] width 9 height 9
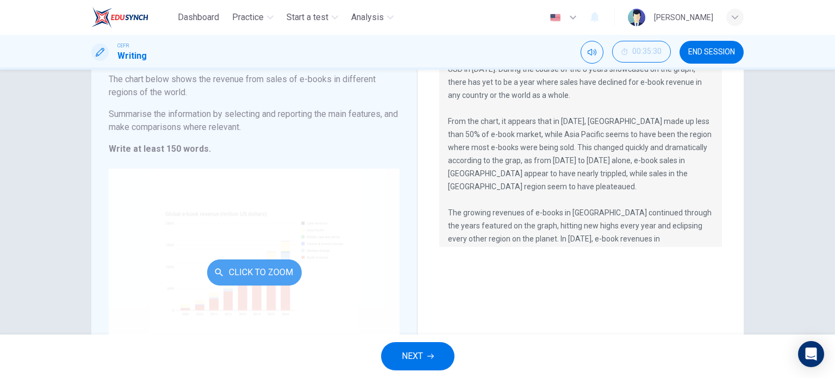
click at [234, 265] on button "Click to Zoom" at bounding box center [254, 272] width 95 height 26
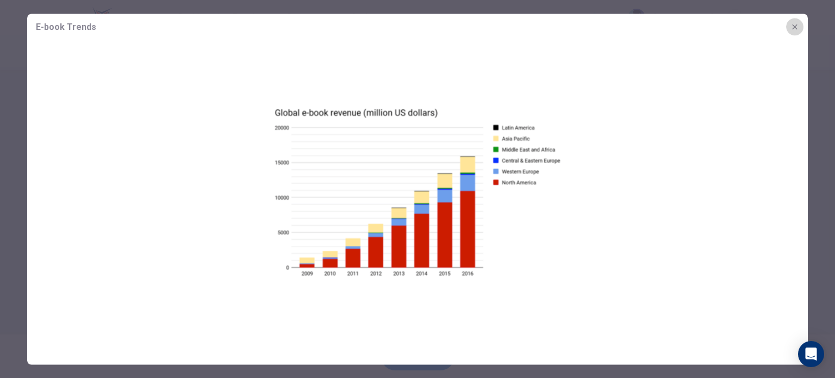
click at [793, 27] on icon "button" at bounding box center [794, 26] width 9 height 9
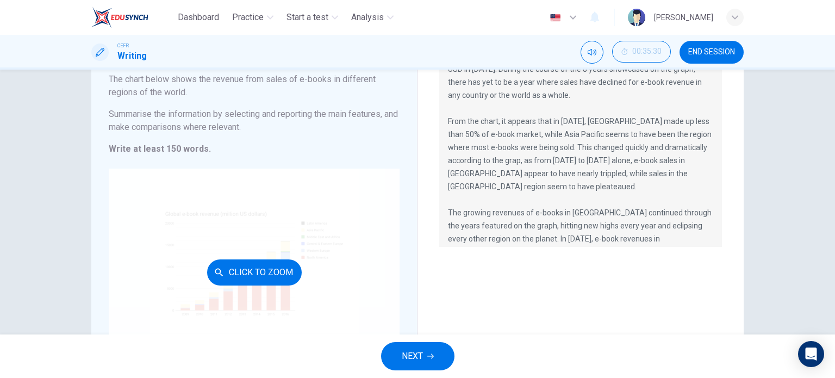
click at [273, 243] on div "Click to Zoom" at bounding box center [254, 271] width 291 height 207
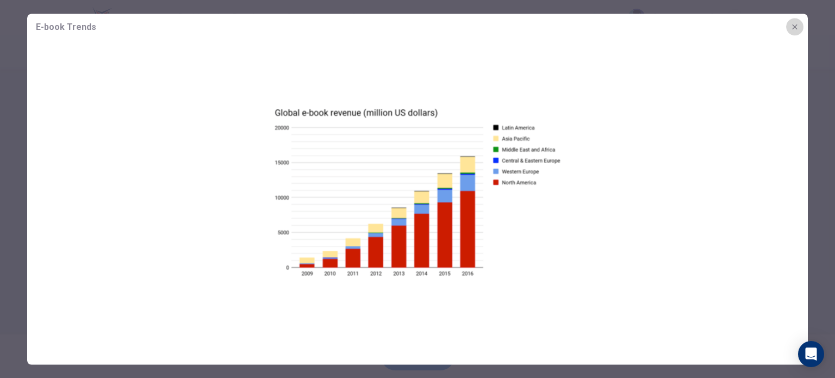
click at [800, 26] on button "button" at bounding box center [794, 26] width 17 height 17
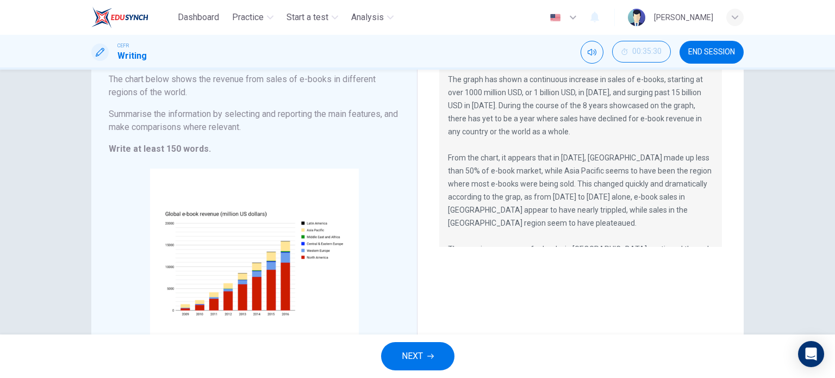
scroll to position [34, 0]
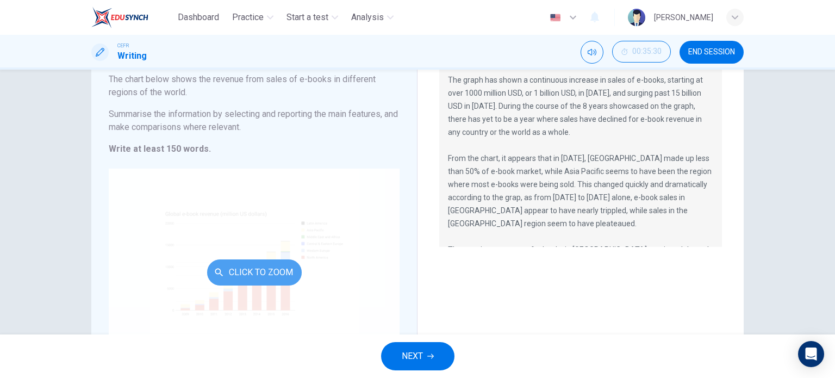
click at [246, 273] on button "Click to Zoom" at bounding box center [254, 272] width 95 height 26
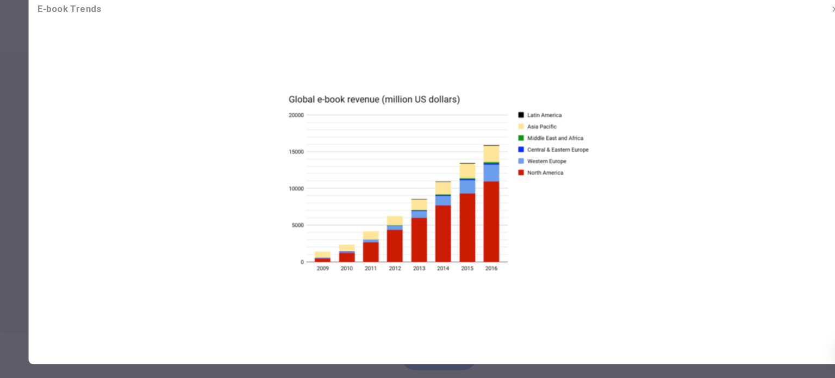
scroll to position [0, 0]
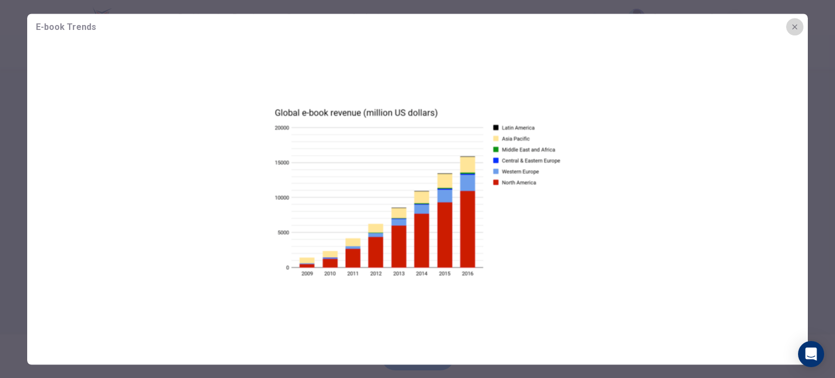
click at [797, 26] on icon "button" at bounding box center [794, 26] width 9 height 9
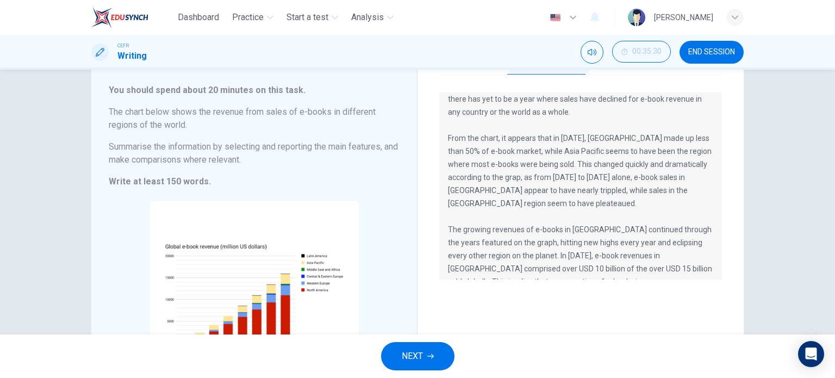
scroll to position [149, 0]
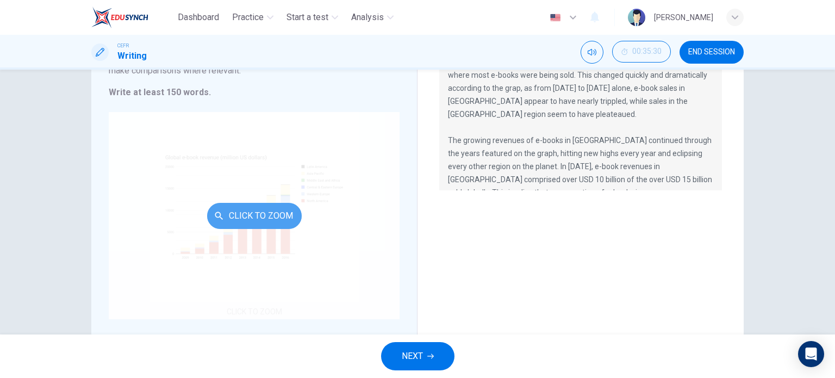
click at [252, 223] on button "Click to Zoom" at bounding box center [254, 216] width 95 height 26
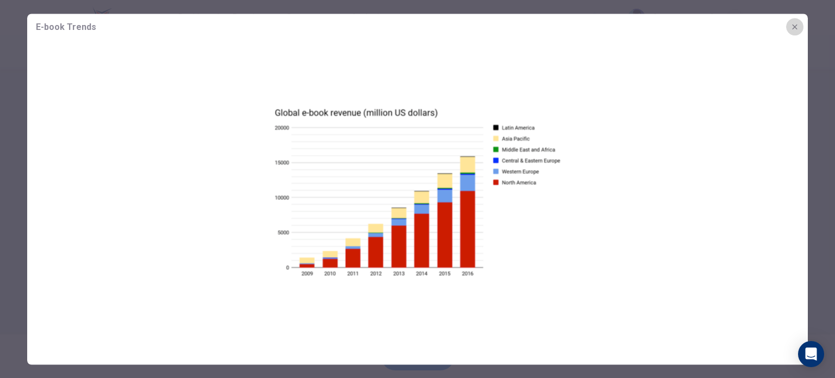
click at [795, 23] on icon "button" at bounding box center [794, 26] width 9 height 9
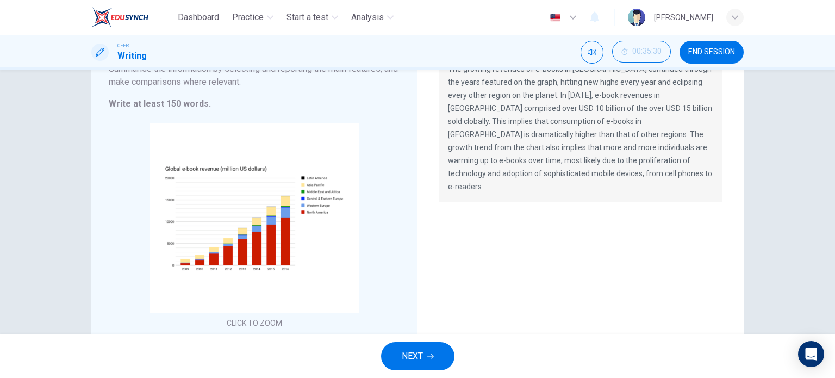
scroll to position [138, 0]
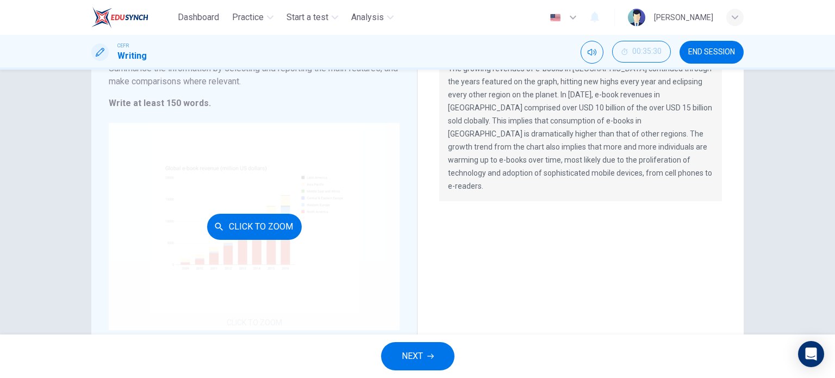
click at [225, 233] on button "Click to Zoom" at bounding box center [254, 227] width 95 height 26
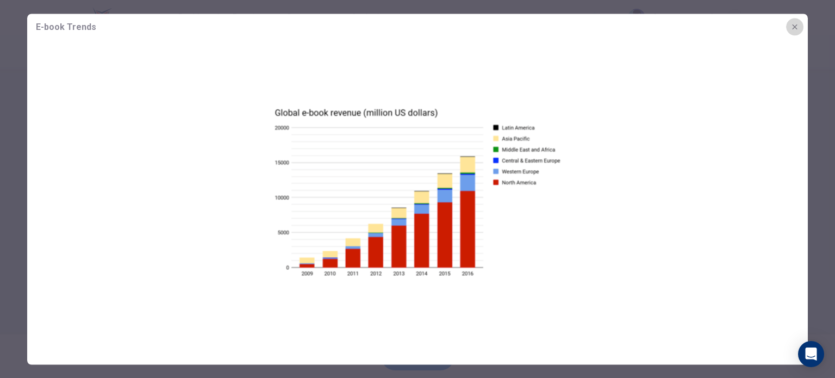
click at [791, 27] on icon "button" at bounding box center [794, 26] width 9 height 9
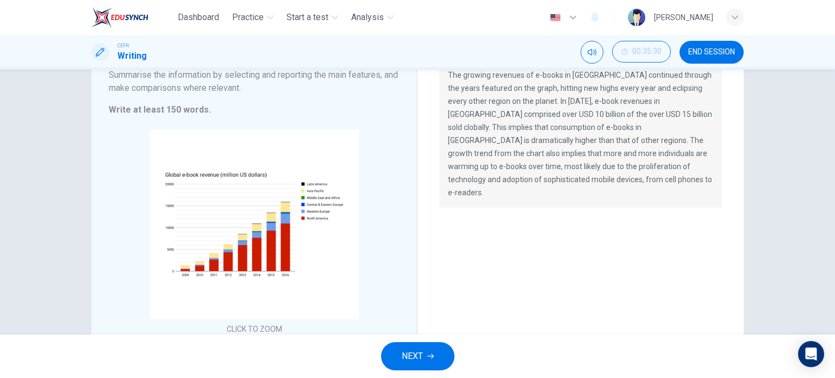
scroll to position [159, 0]
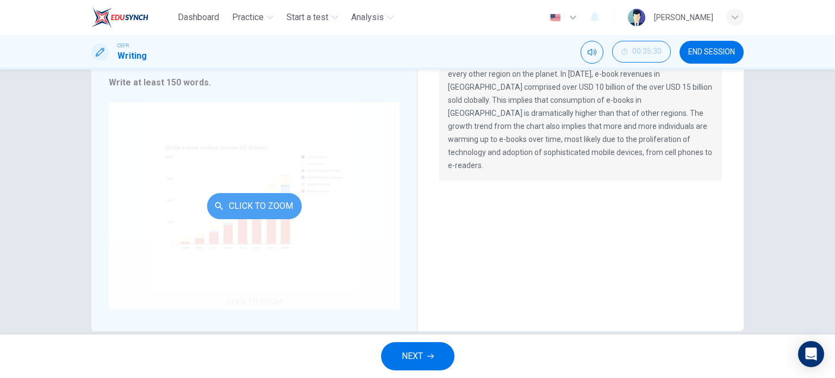
click at [268, 202] on button "Click to Zoom" at bounding box center [254, 206] width 95 height 26
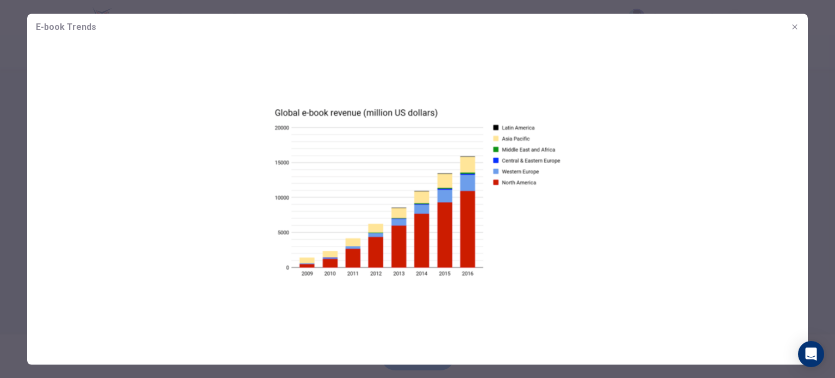
click at [795, 26] on icon "button" at bounding box center [794, 26] width 5 height 5
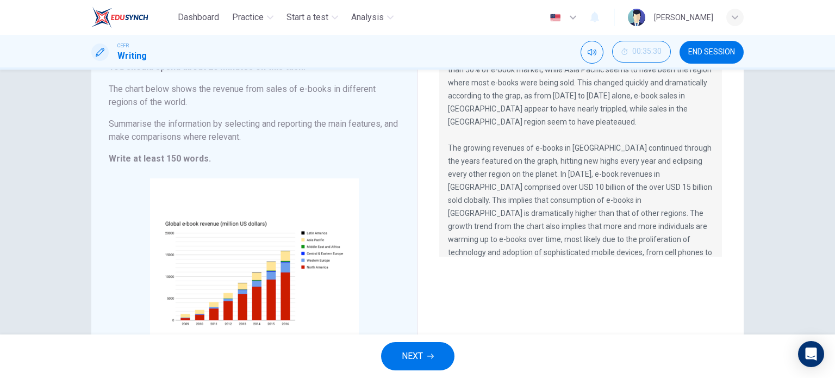
scroll to position [93, 0]
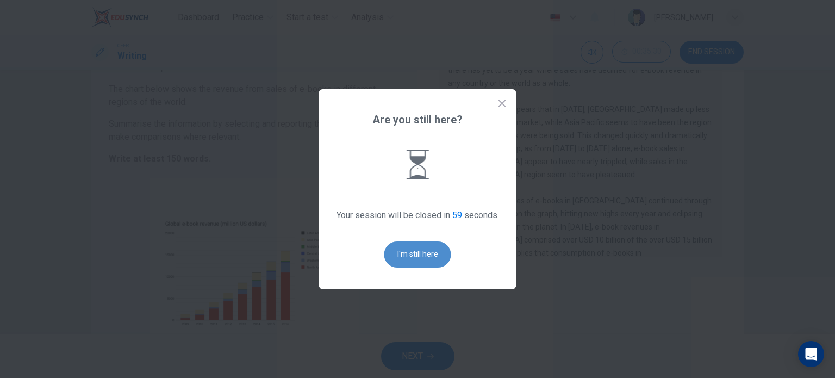
click at [411, 255] on button "I'm still here" at bounding box center [417, 254] width 67 height 26
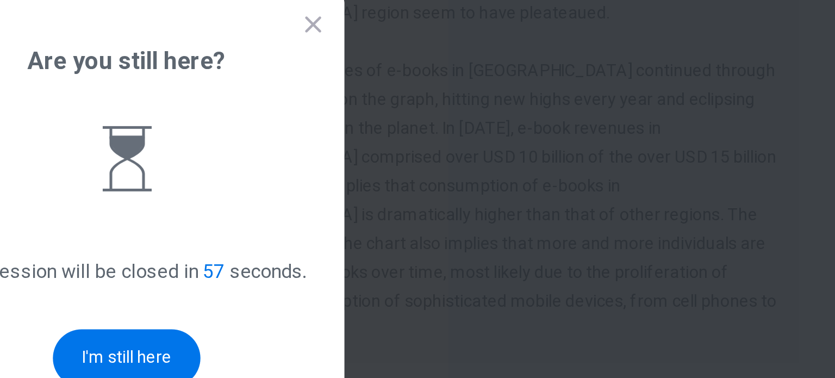
scroll to position [0, 0]
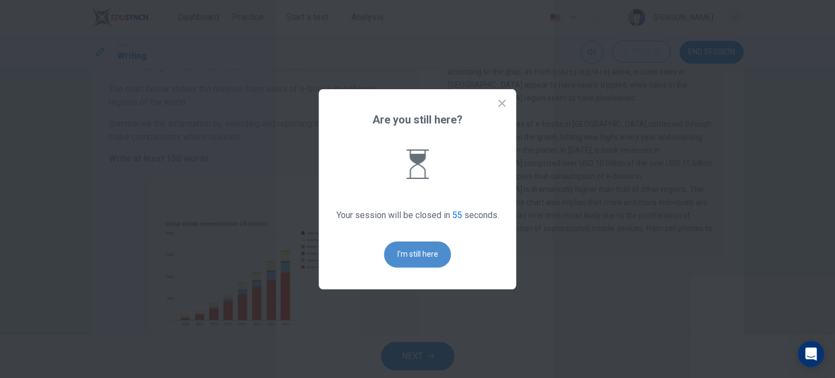
click at [421, 255] on button "I'm still here" at bounding box center [417, 254] width 67 height 26
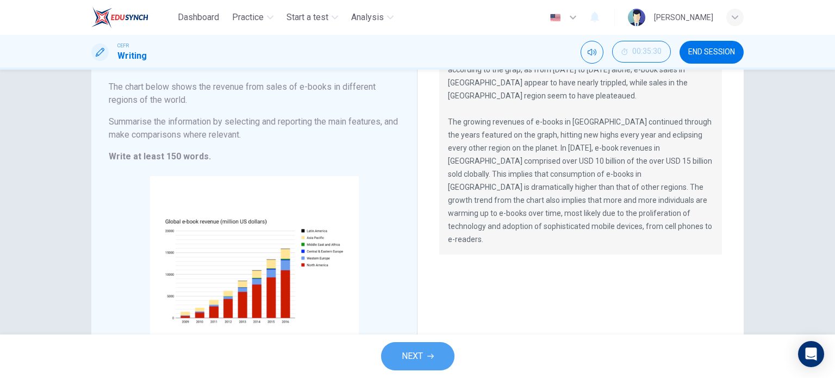
click at [429, 363] on button "NEXT" at bounding box center [417, 356] width 73 height 28
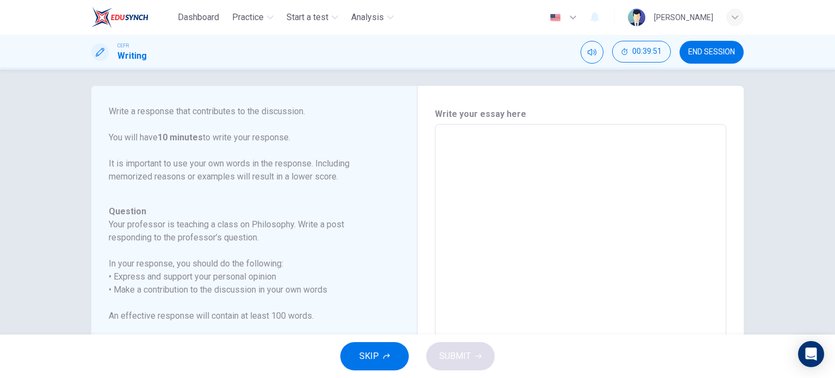
scroll to position [1, 0]
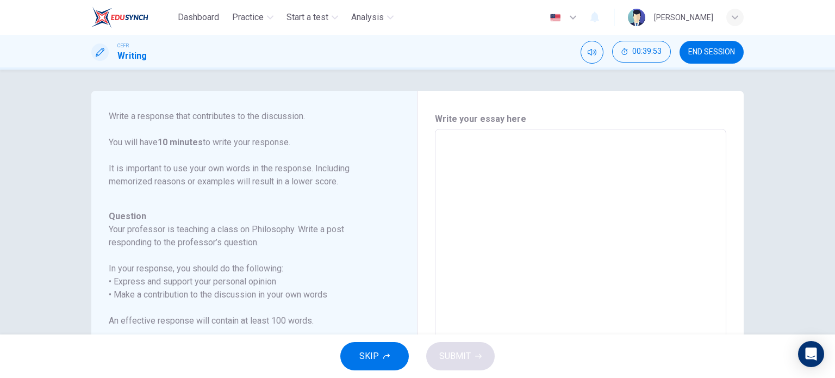
click at [454, 136] on div "x ​" at bounding box center [580, 310] width 291 height 363
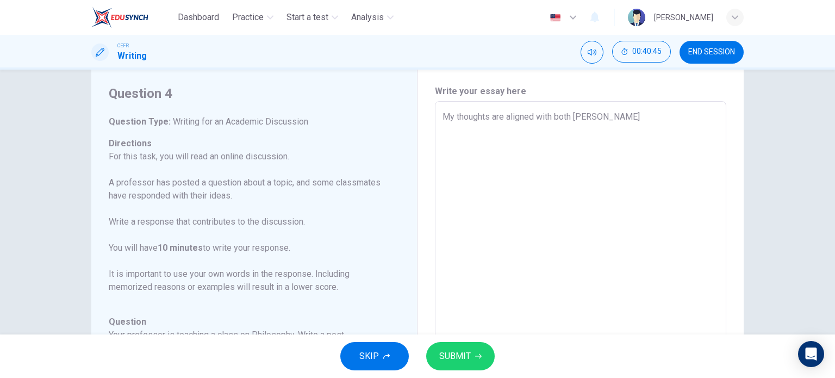
scroll to position [21, 0]
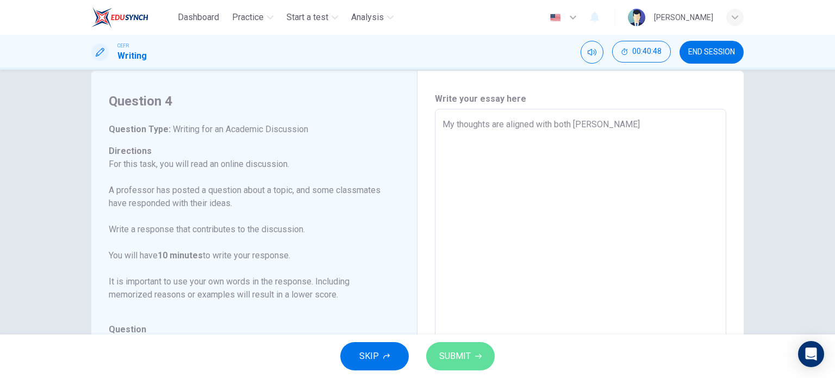
click at [462, 353] on span "SUBMIT" at bounding box center [455, 355] width 32 height 15
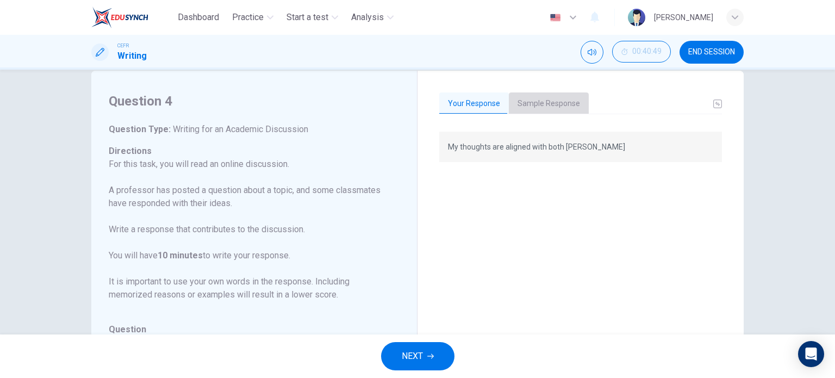
click at [560, 95] on button "Sample Response" at bounding box center [549, 103] width 80 height 23
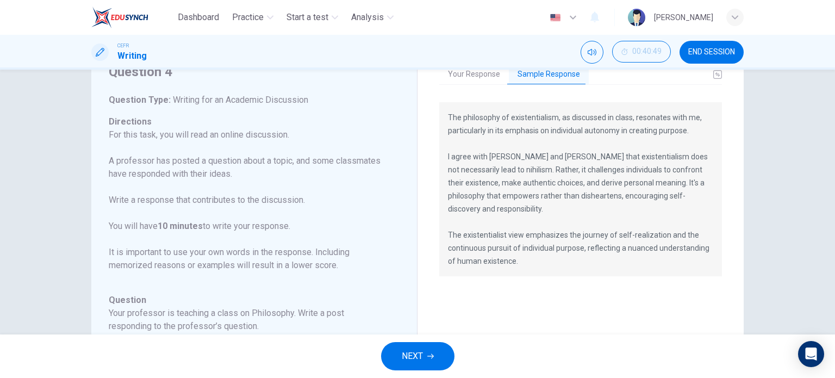
scroll to position [51, 0]
click at [409, 361] on span "NEXT" at bounding box center [412, 355] width 21 height 15
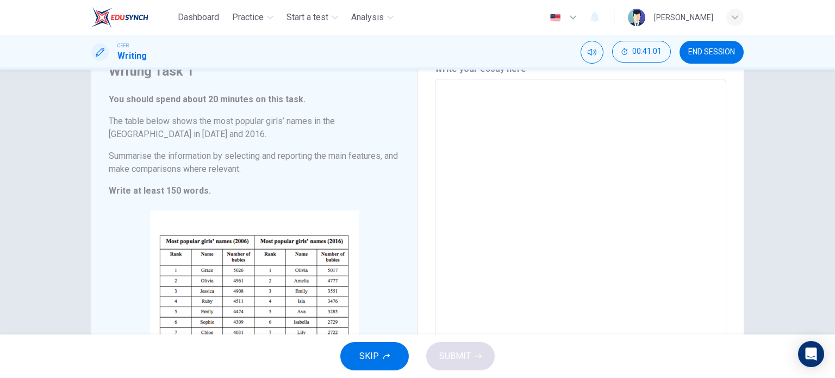
click at [491, 158] on textarea at bounding box center [580, 239] width 276 height 303
click at [485, 354] on button "SUBMIT" at bounding box center [460, 356] width 68 height 28
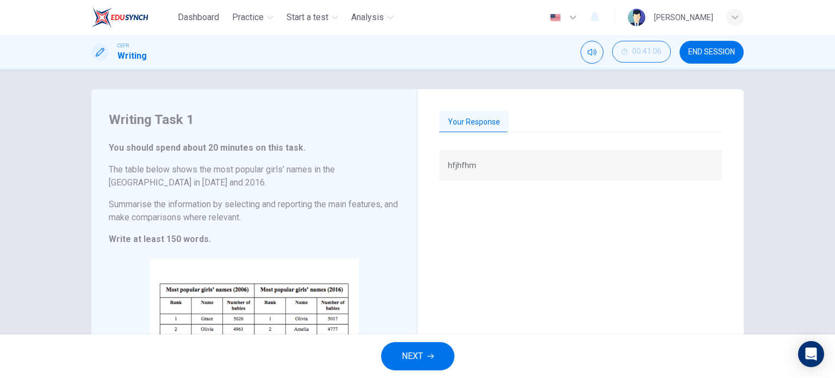
scroll to position [0, 0]
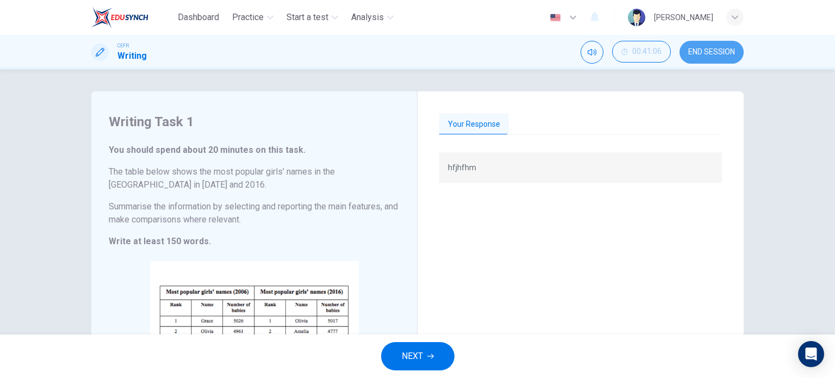
click at [718, 45] on button "END SESSION" at bounding box center [711, 52] width 64 height 23
